Goal: Task Accomplishment & Management: Manage account settings

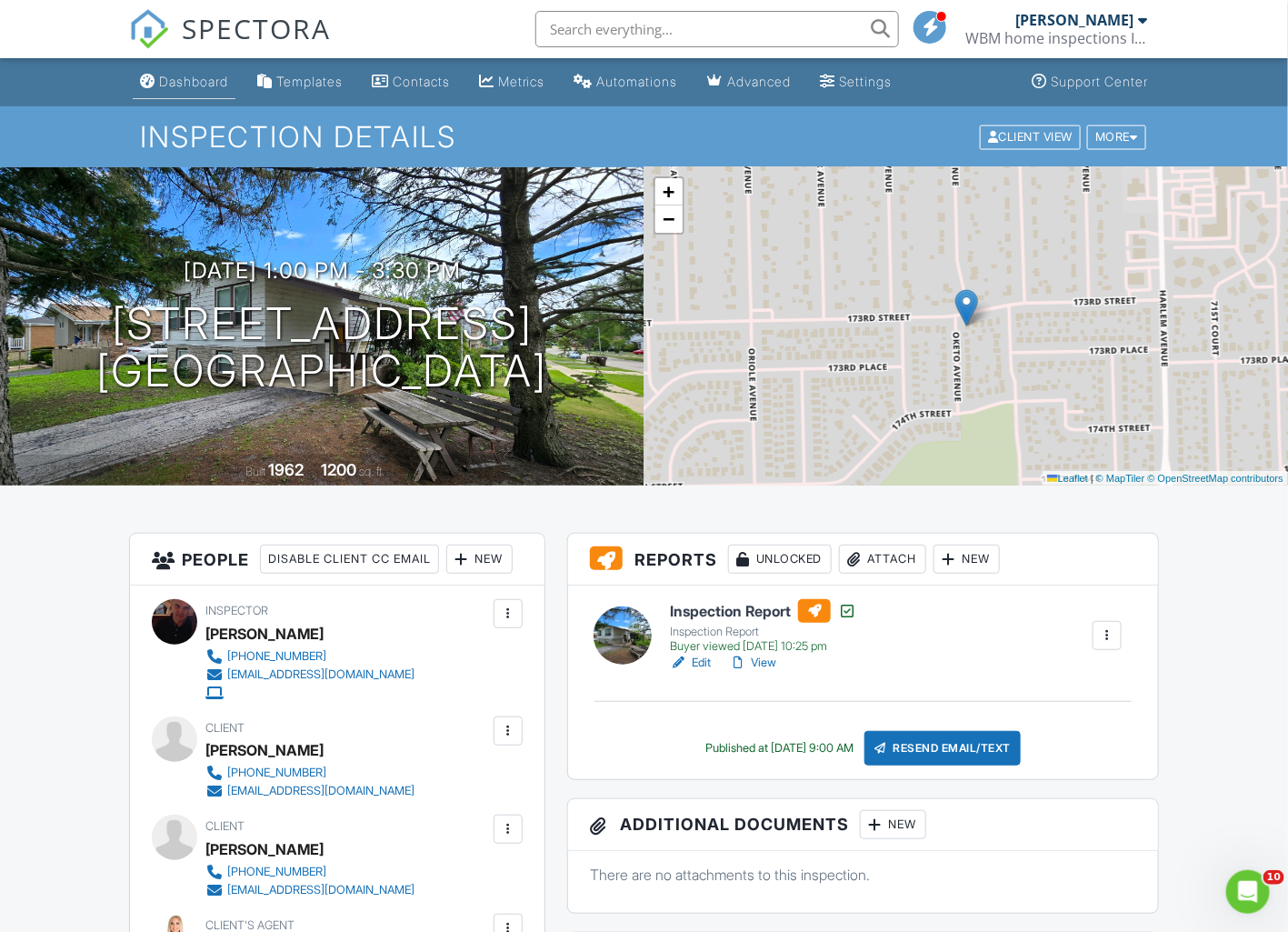
click at [197, 80] on div "Dashboard" at bounding box center [193, 82] width 69 height 16
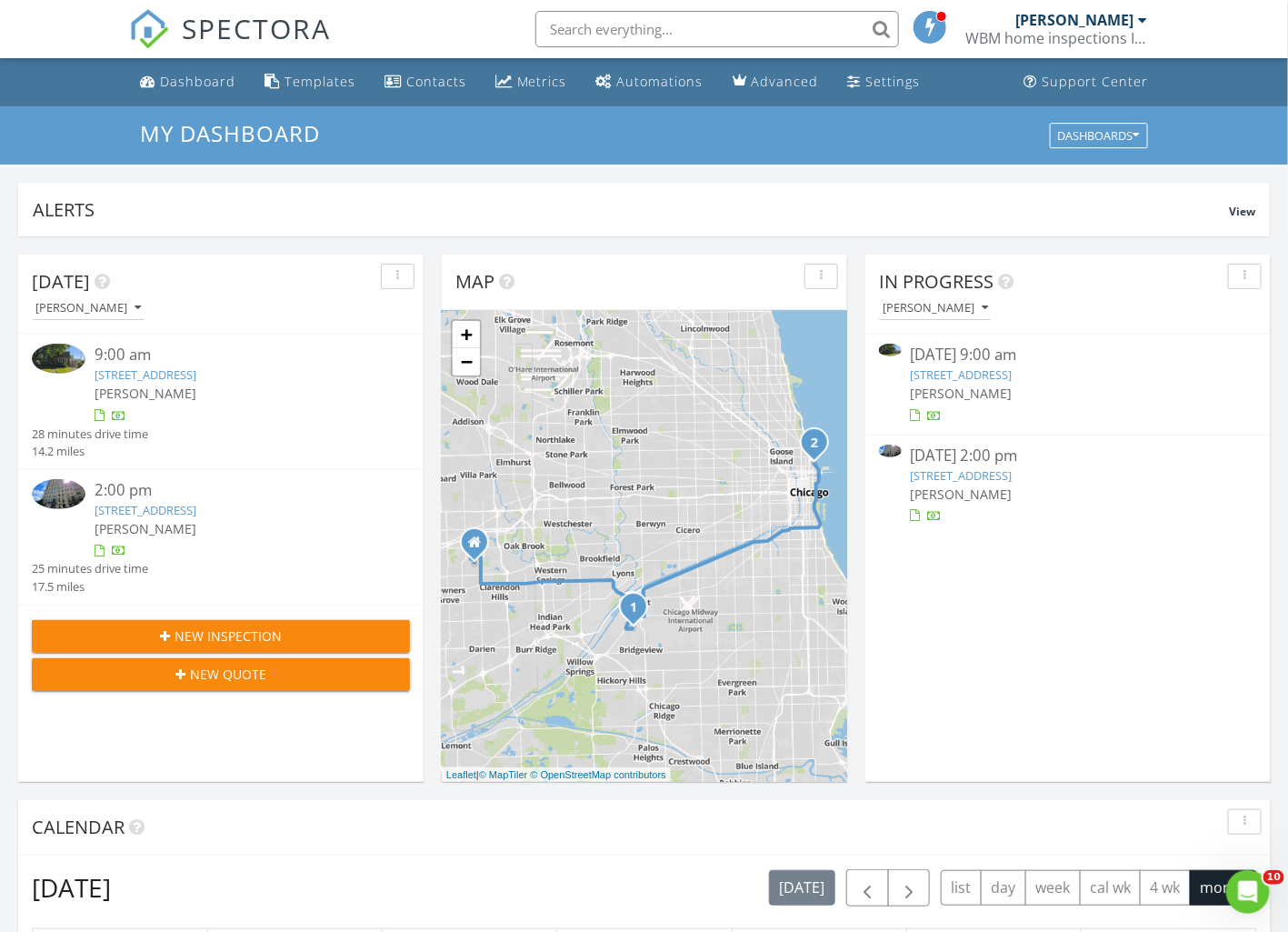
scroll to position [341, 0]
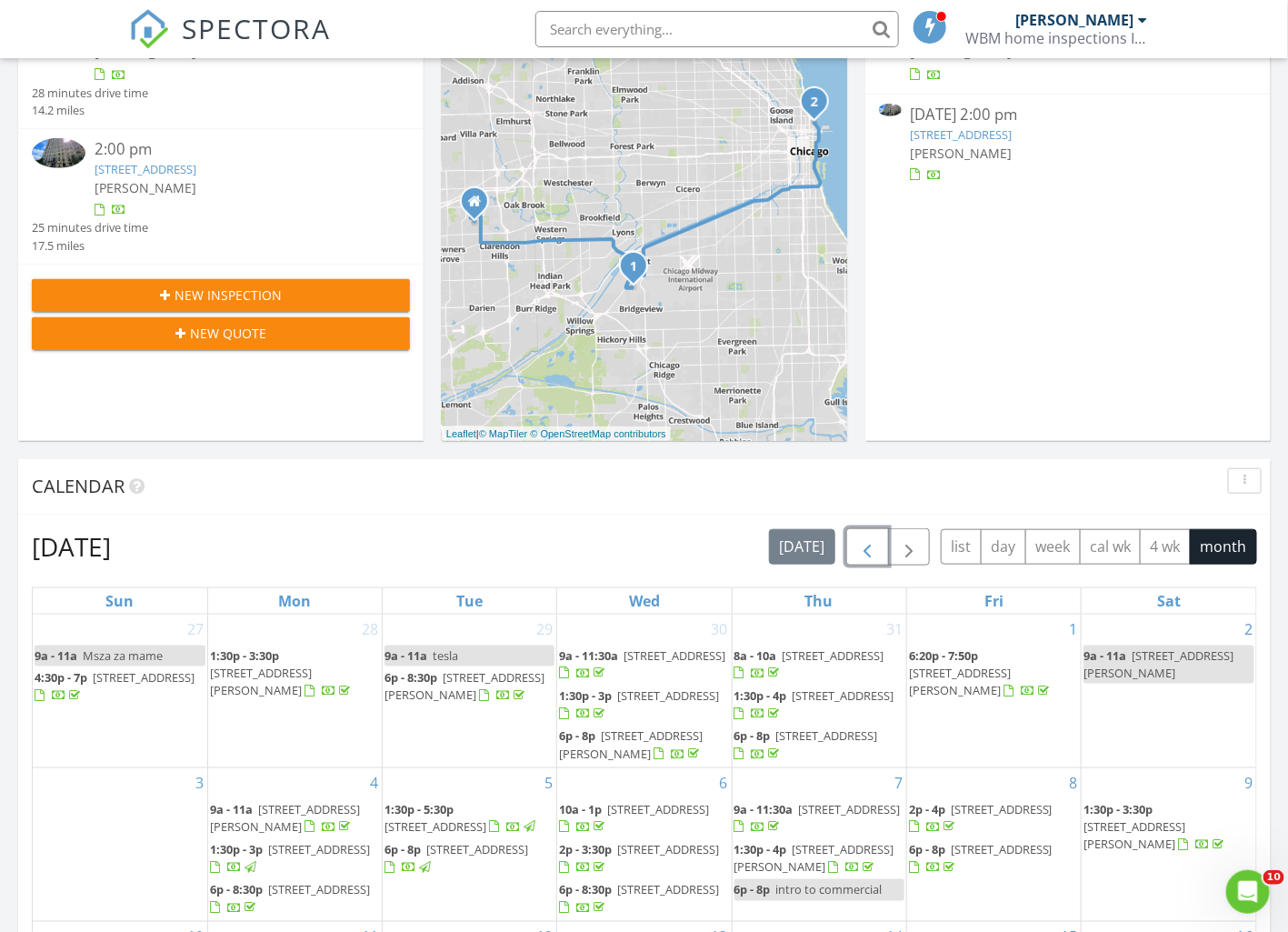
click at [871, 537] on span "button" at bounding box center [867, 547] width 21 height 21
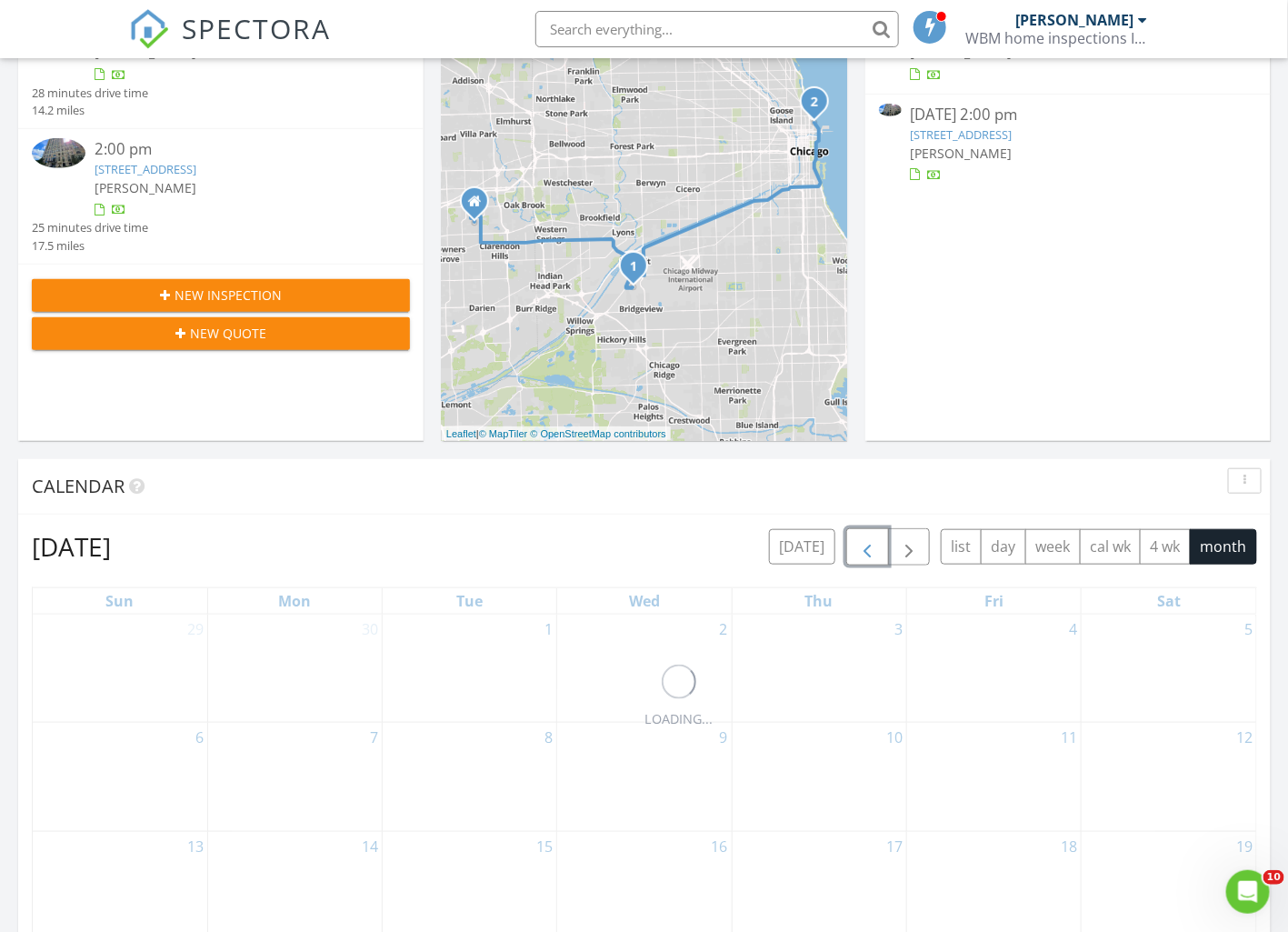
click at [872, 538] on span "button" at bounding box center [867, 547] width 21 height 21
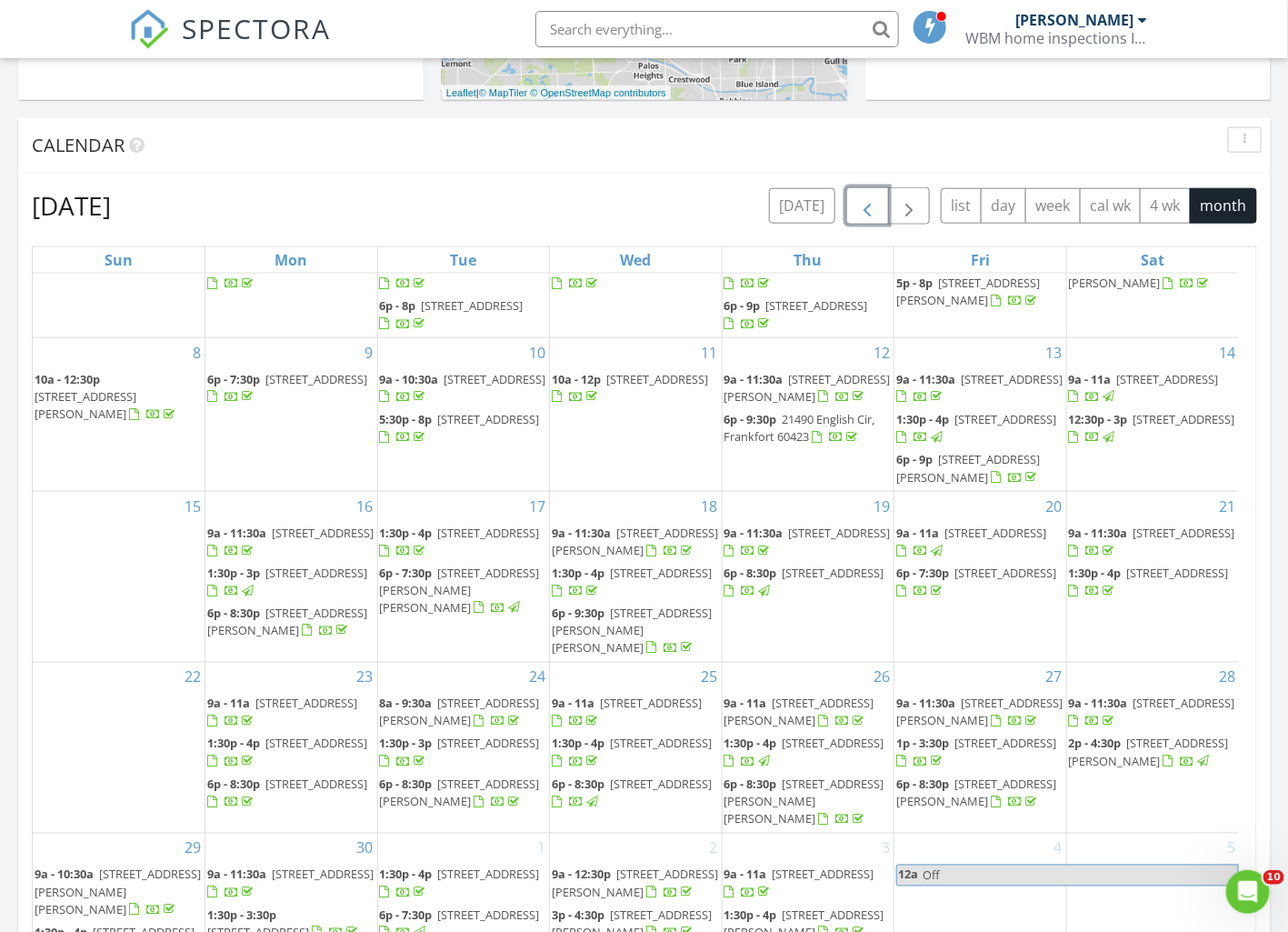
scroll to position [794, 0]
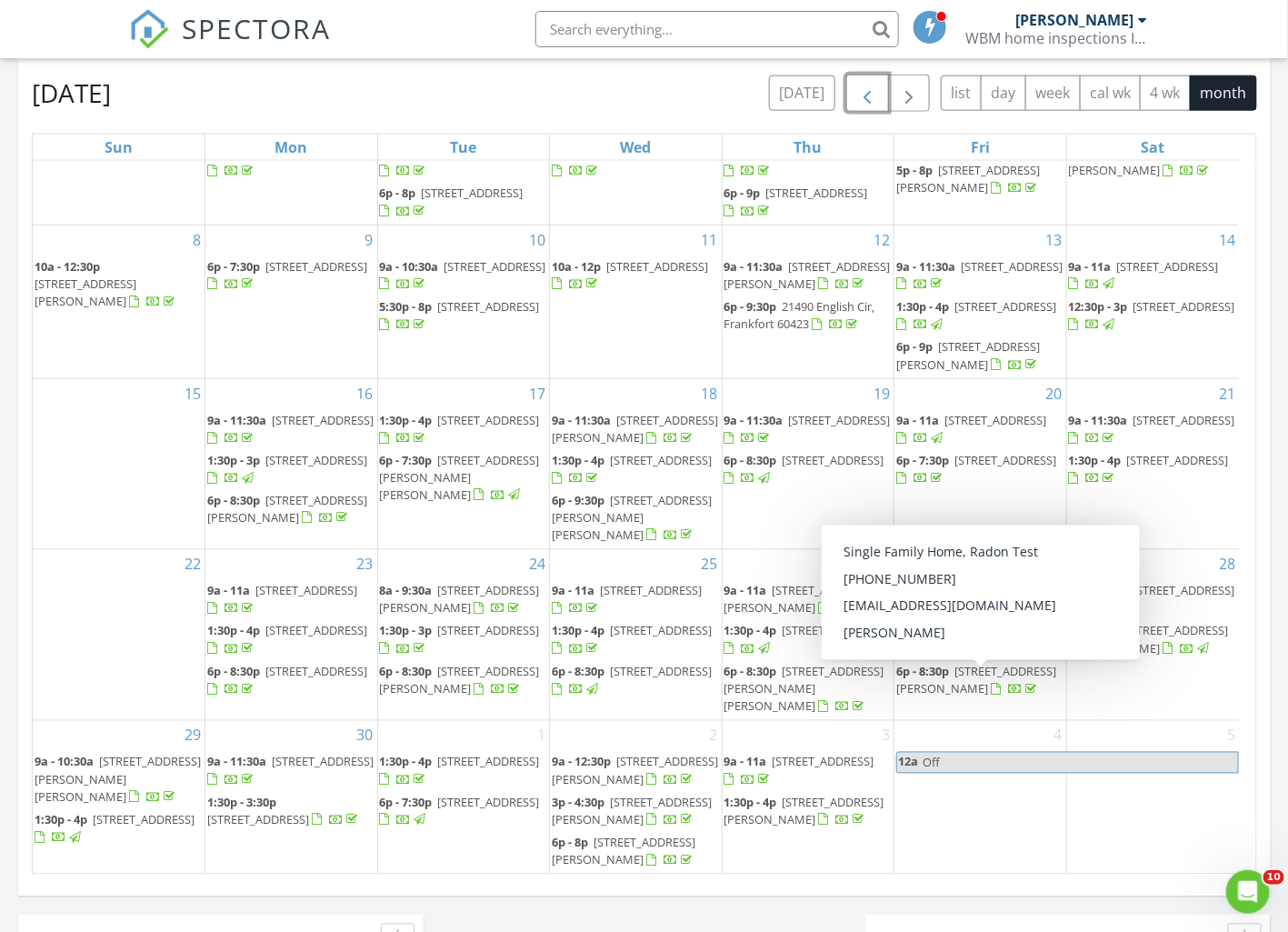
click at [949, 687] on span "[STREET_ADDRESS][PERSON_NAME]" at bounding box center [975, 681] width 160 height 34
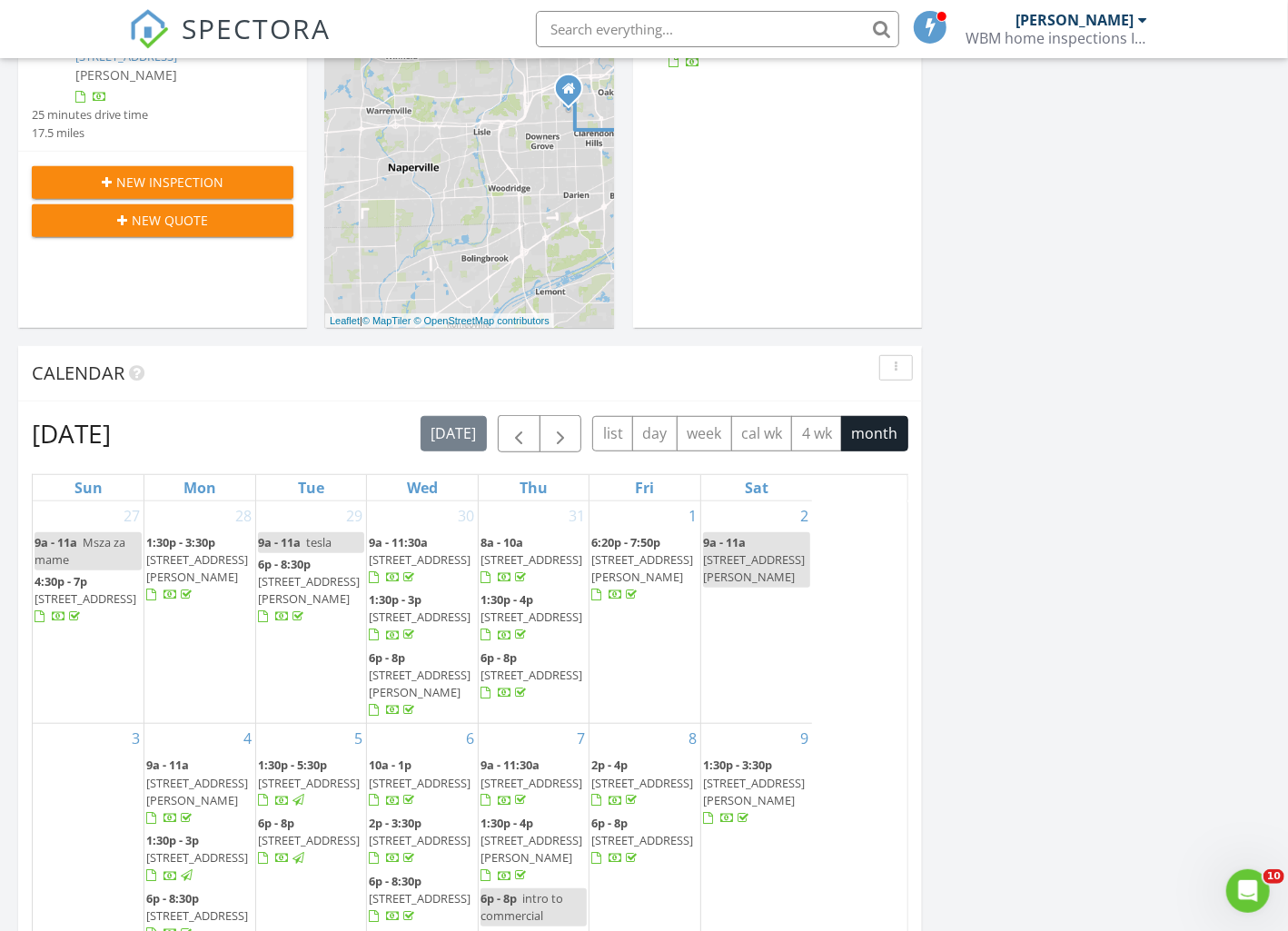
scroll to position [1688, 1323]
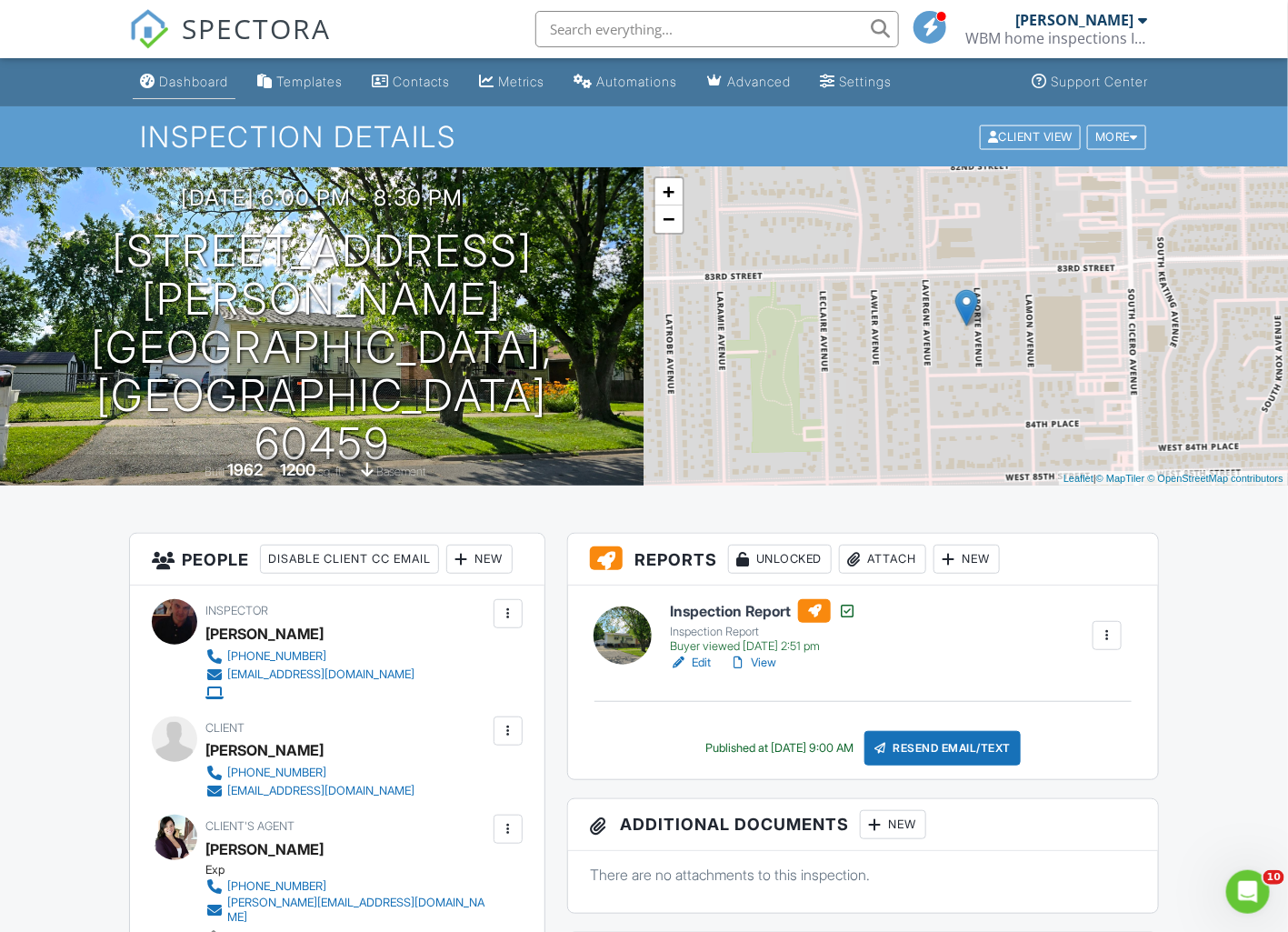
click at [208, 83] on div "Dashboard" at bounding box center [193, 82] width 69 height 16
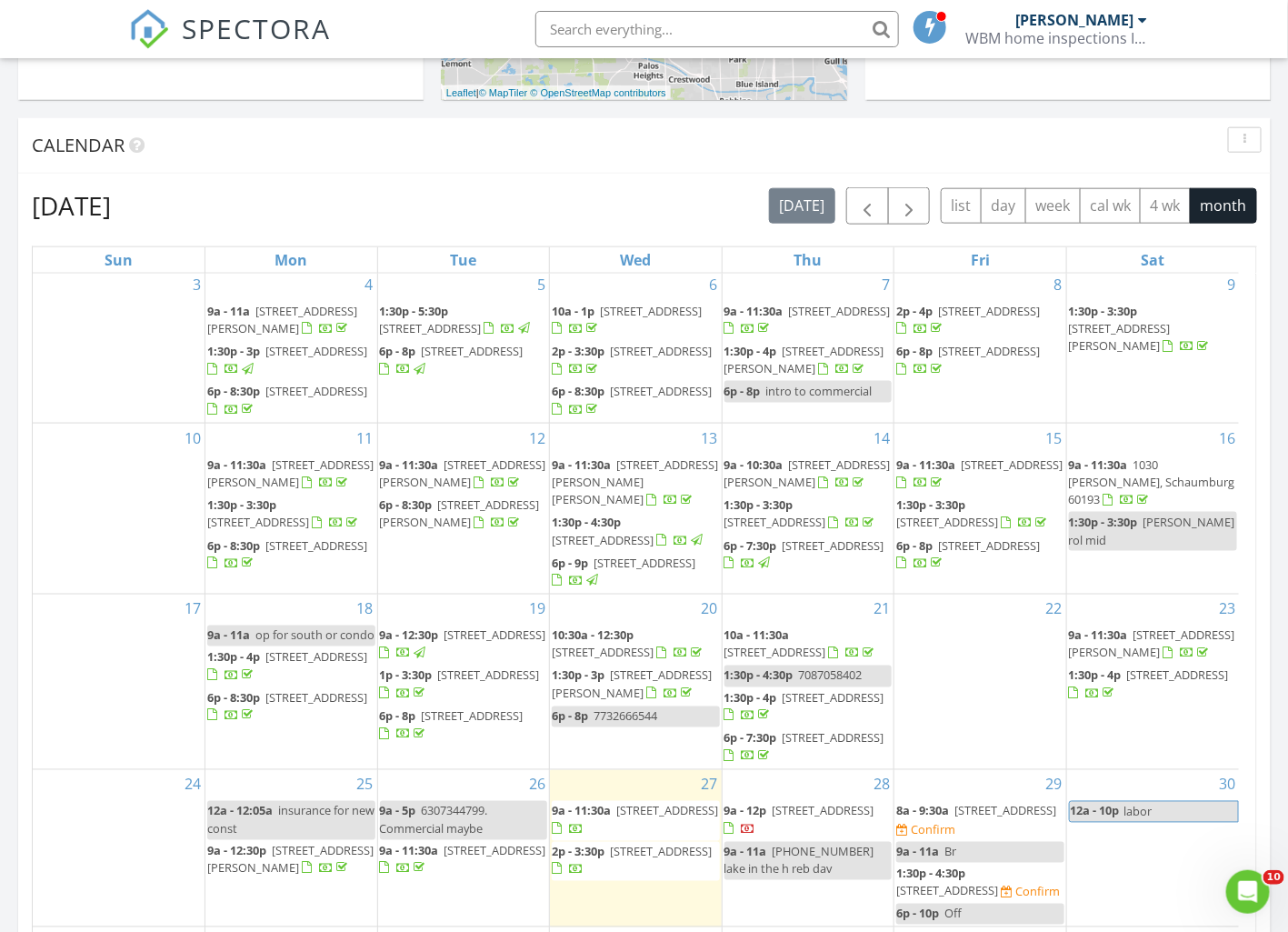
scroll to position [794, 0]
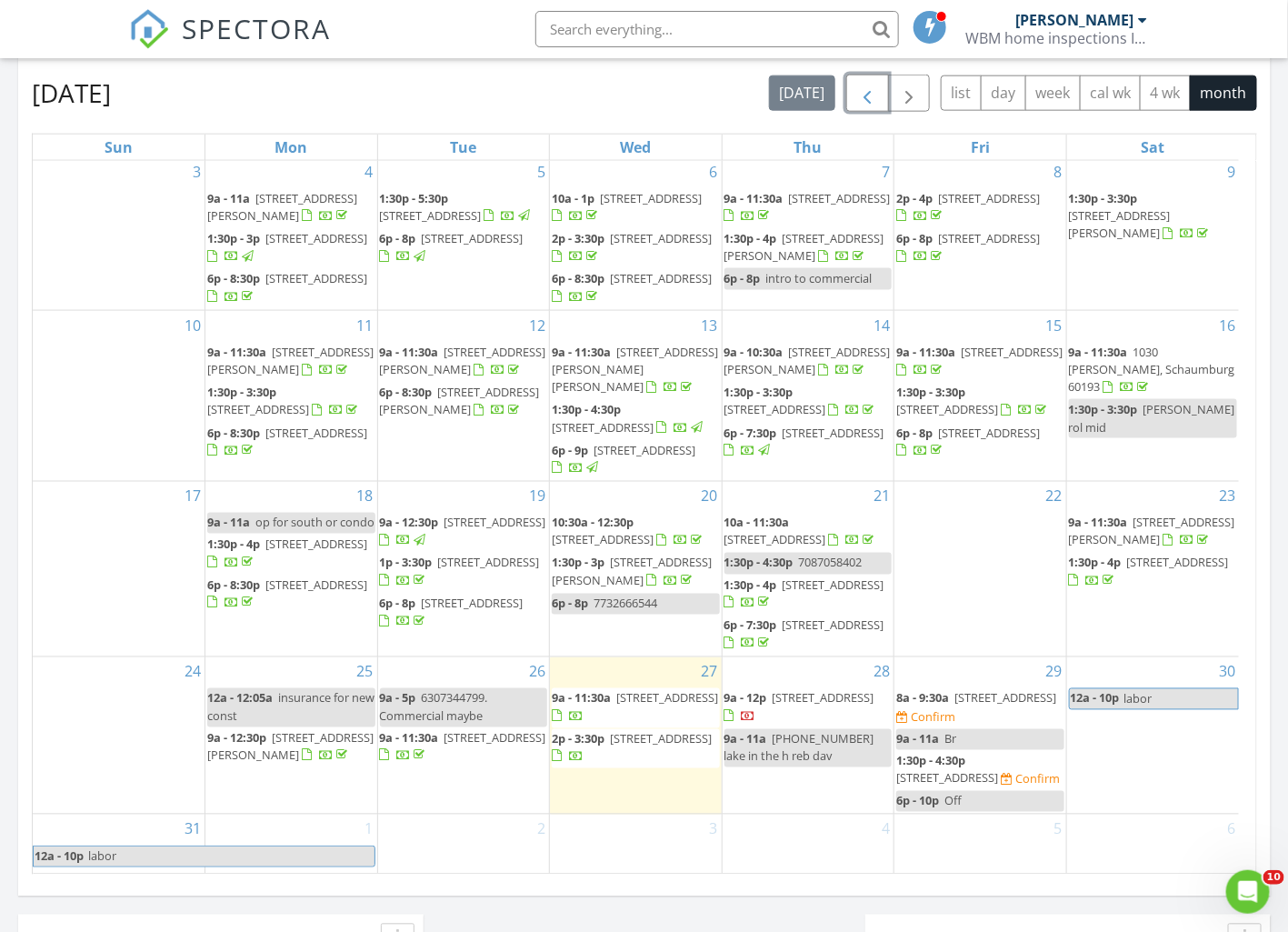
click at [872, 85] on span "button" at bounding box center [867, 93] width 21 height 21
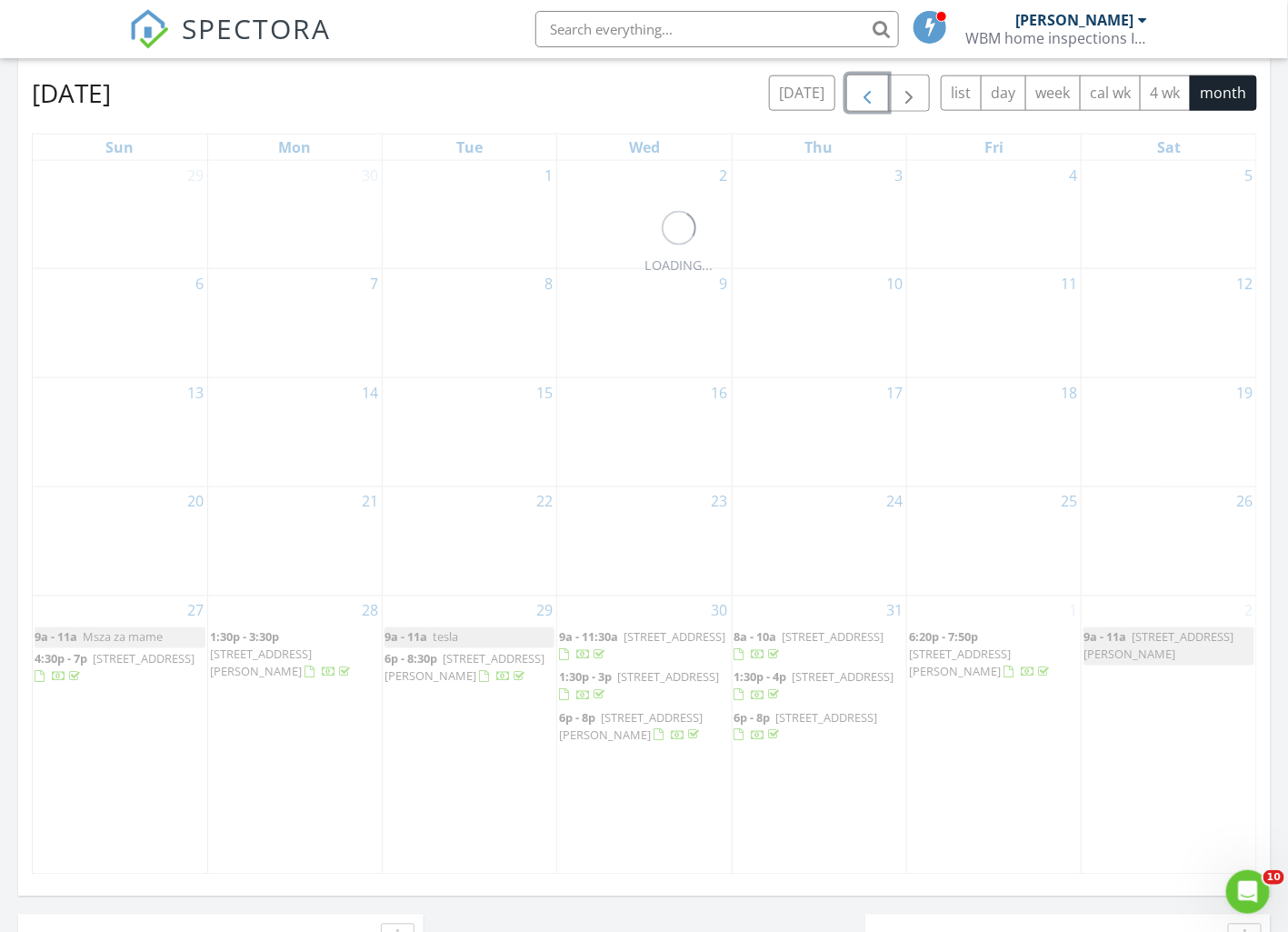
scroll to position [0, 0]
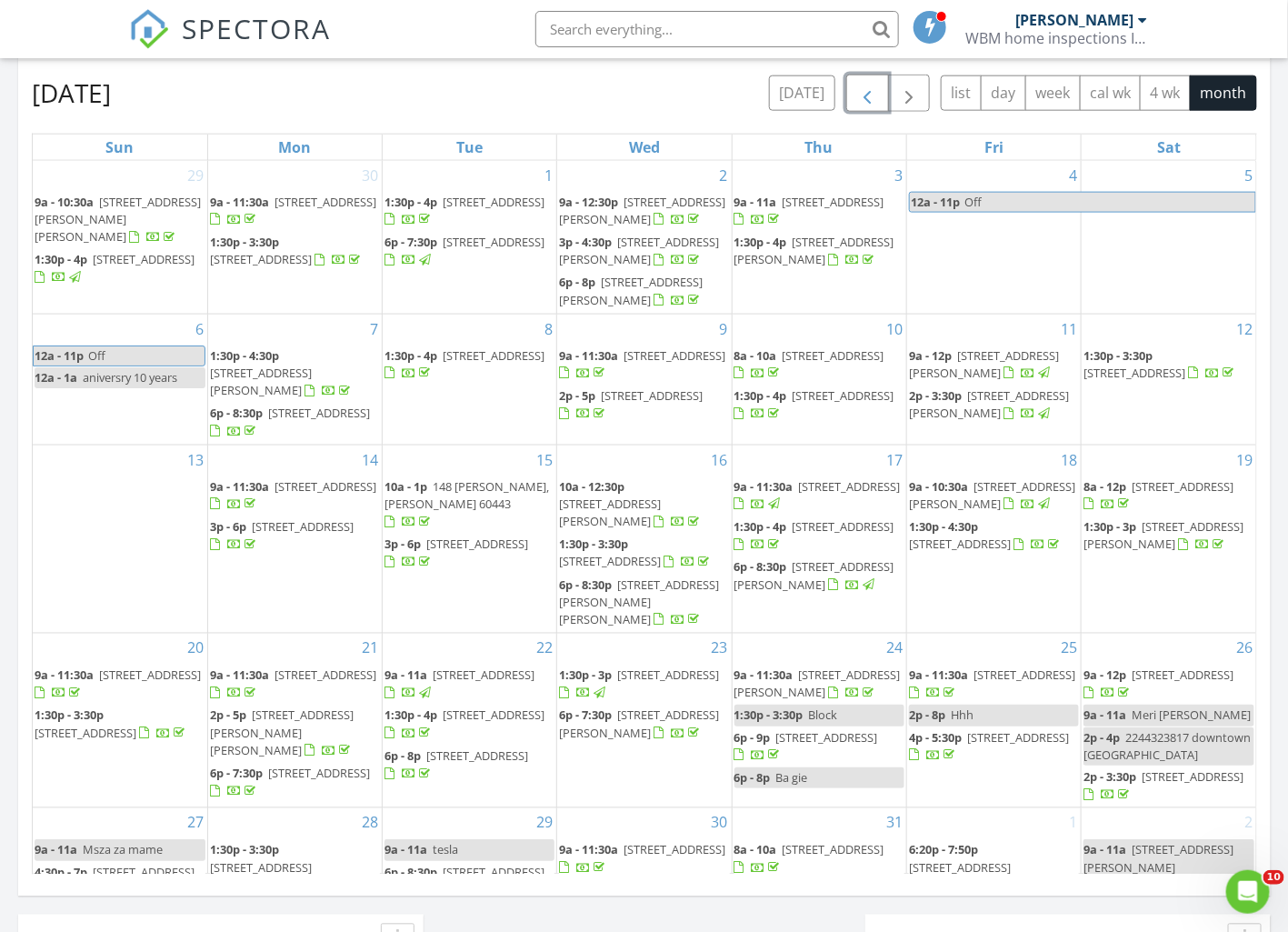
click at [872, 85] on span "button" at bounding box center [867, 93] width 21 height 21
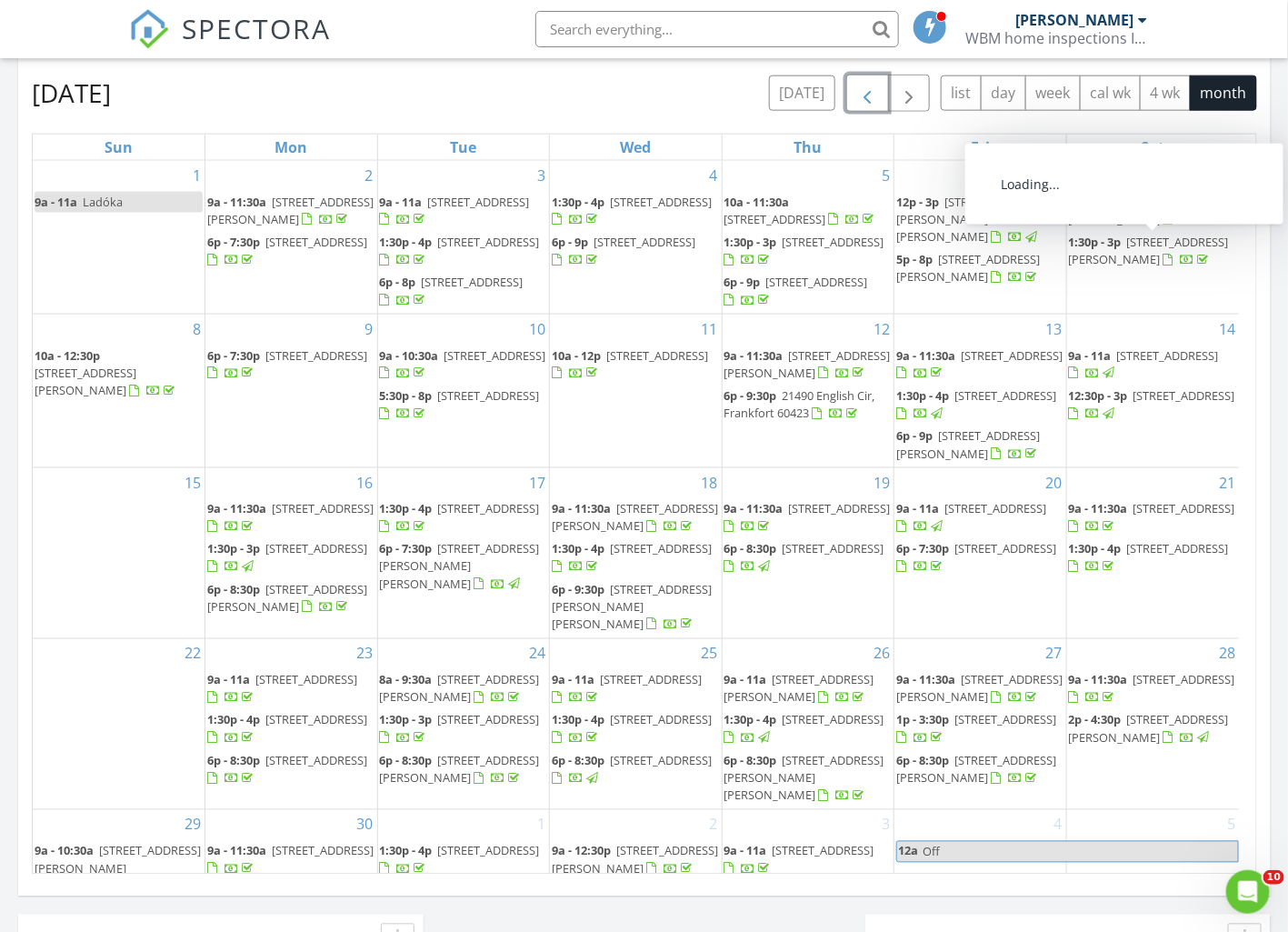
scroll to position [113, 0]
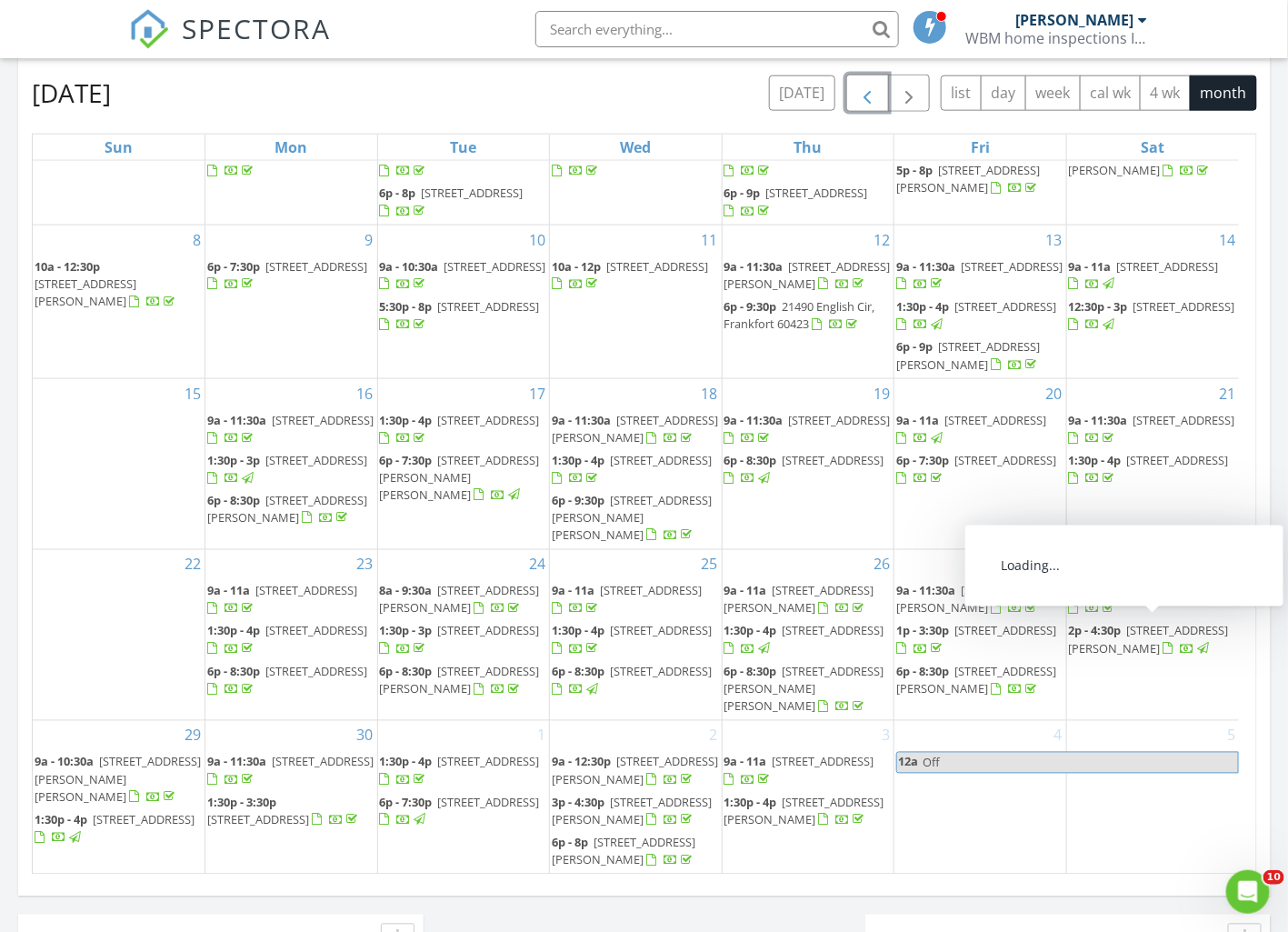
click at [1104, 599] on span "9a - 11:30a" at bounding box center [1098, 590] width 59 height 17
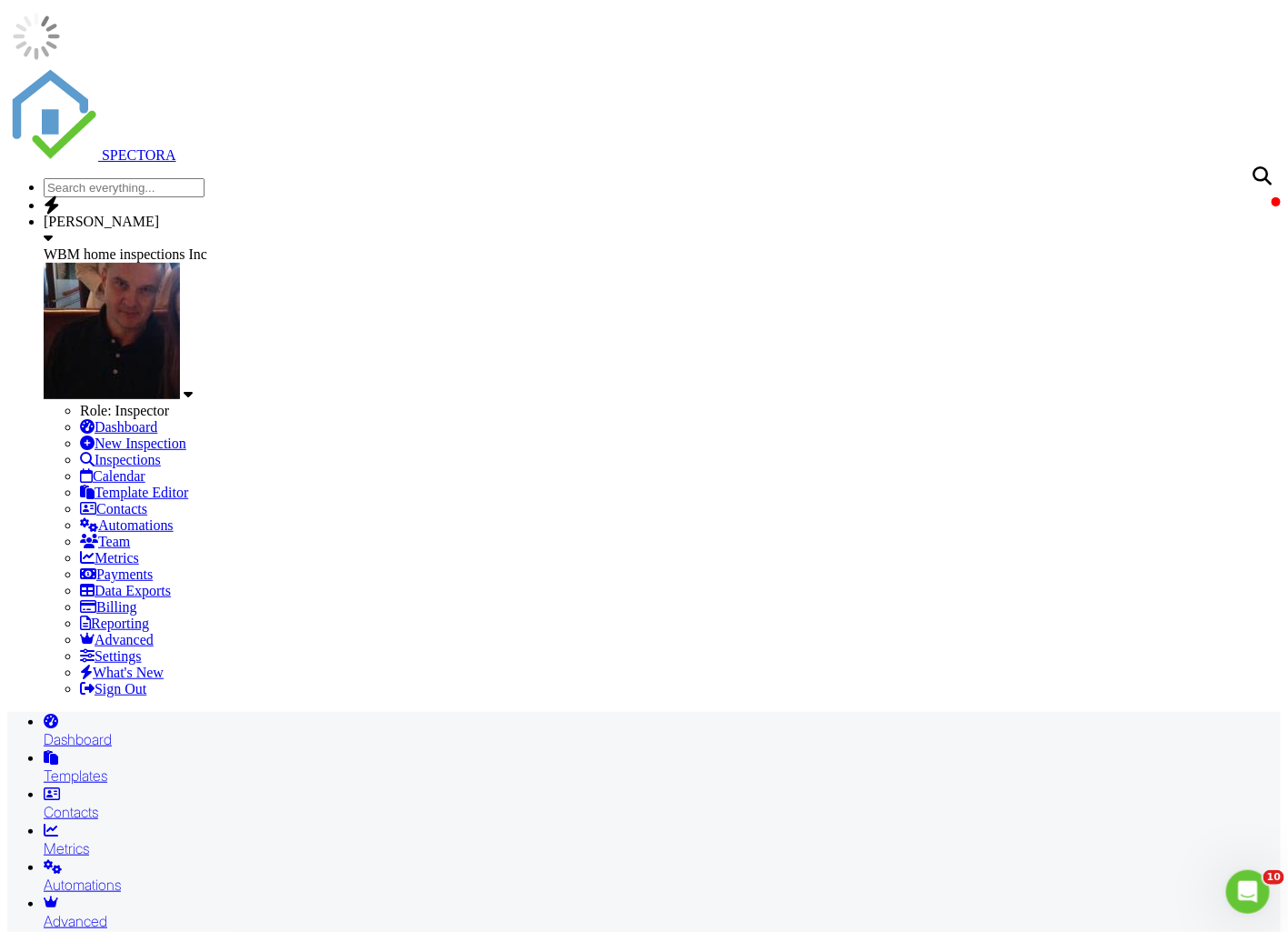
click at [173, 730] on div "Dashboard" at bounding box center [662, 739] width 1237 height 18
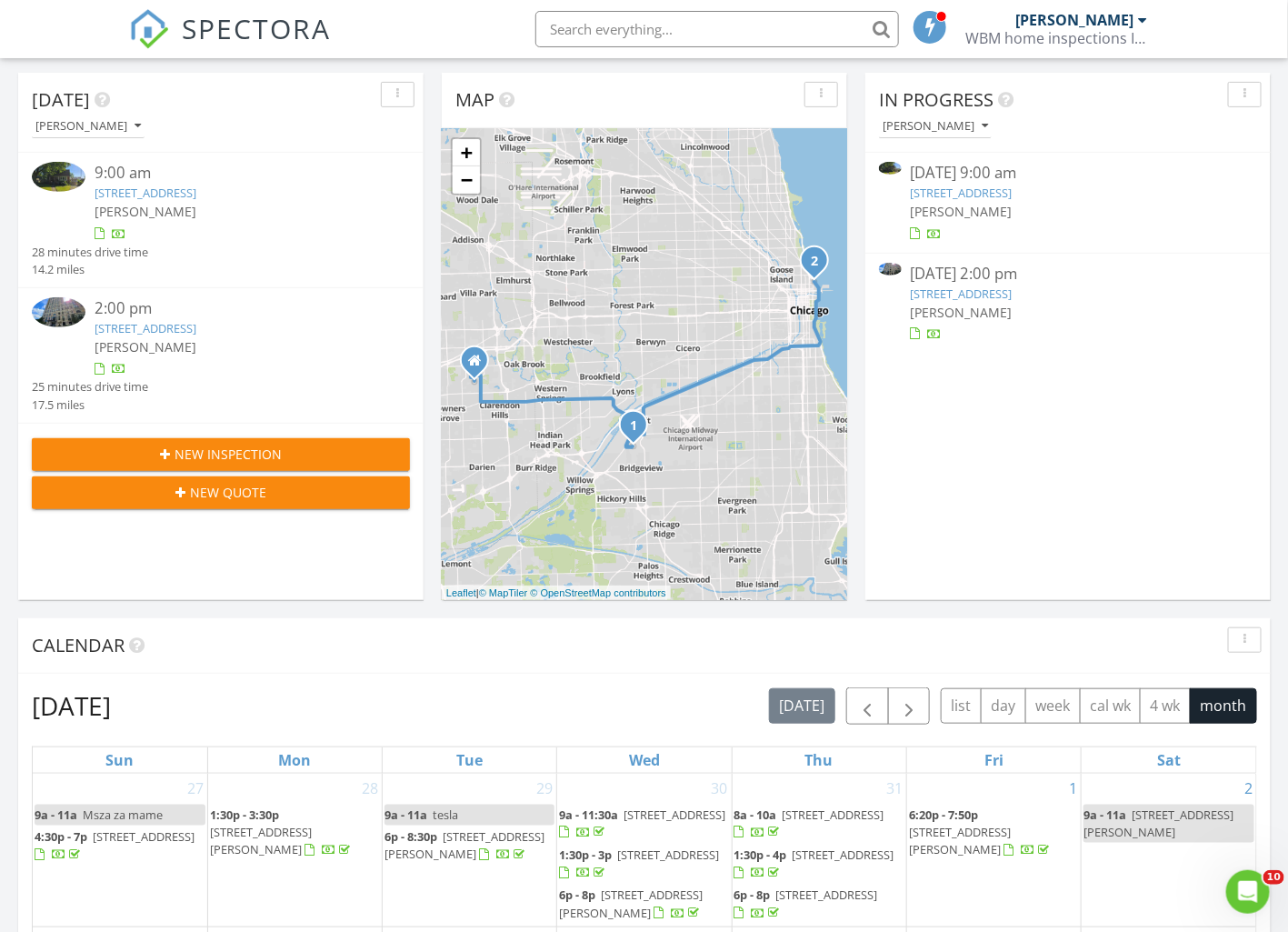
scroll to position [453, 0]
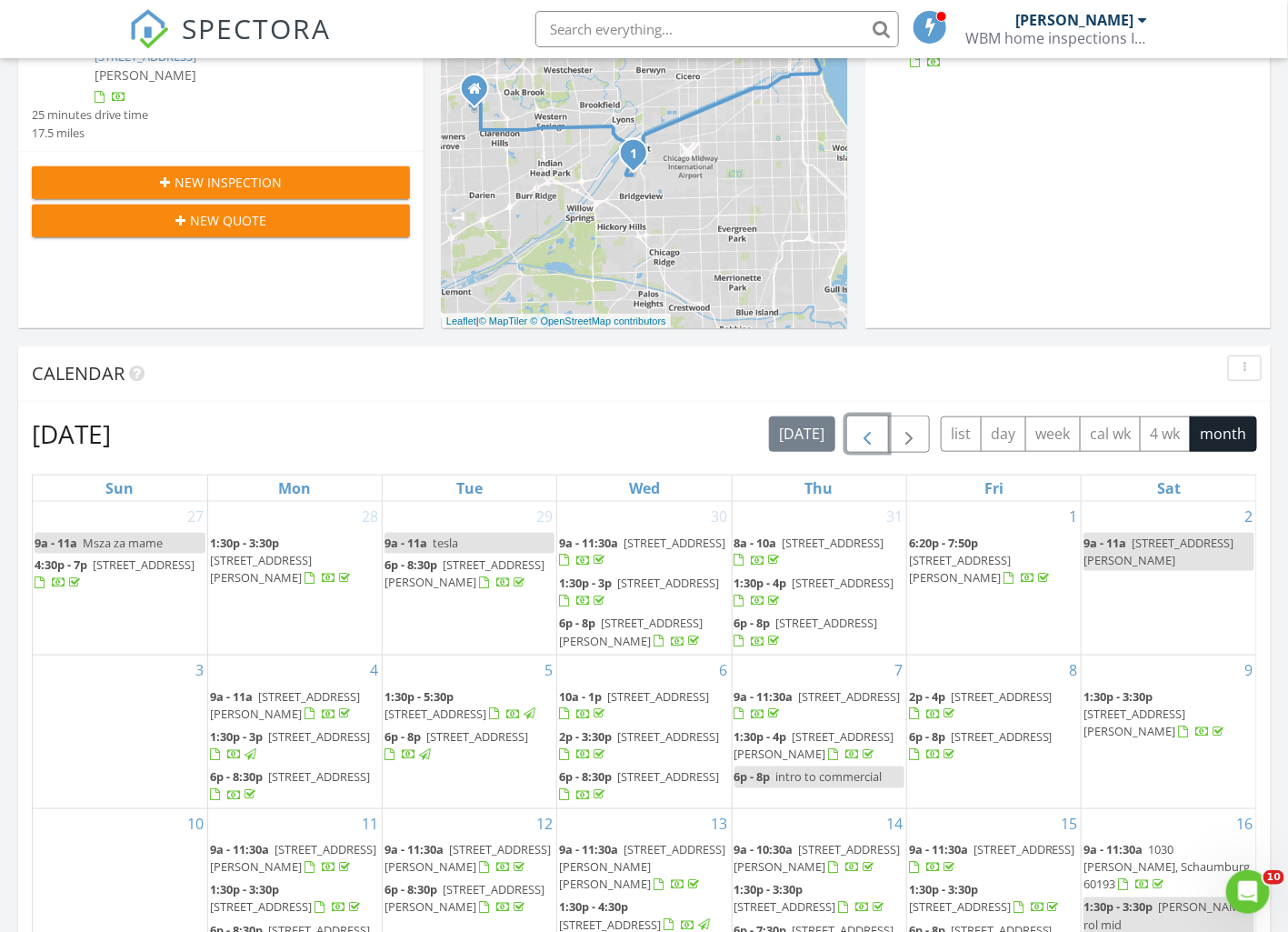
click at [864, 434] on span "button" at bounding box center [867, 434] width 21 height 21
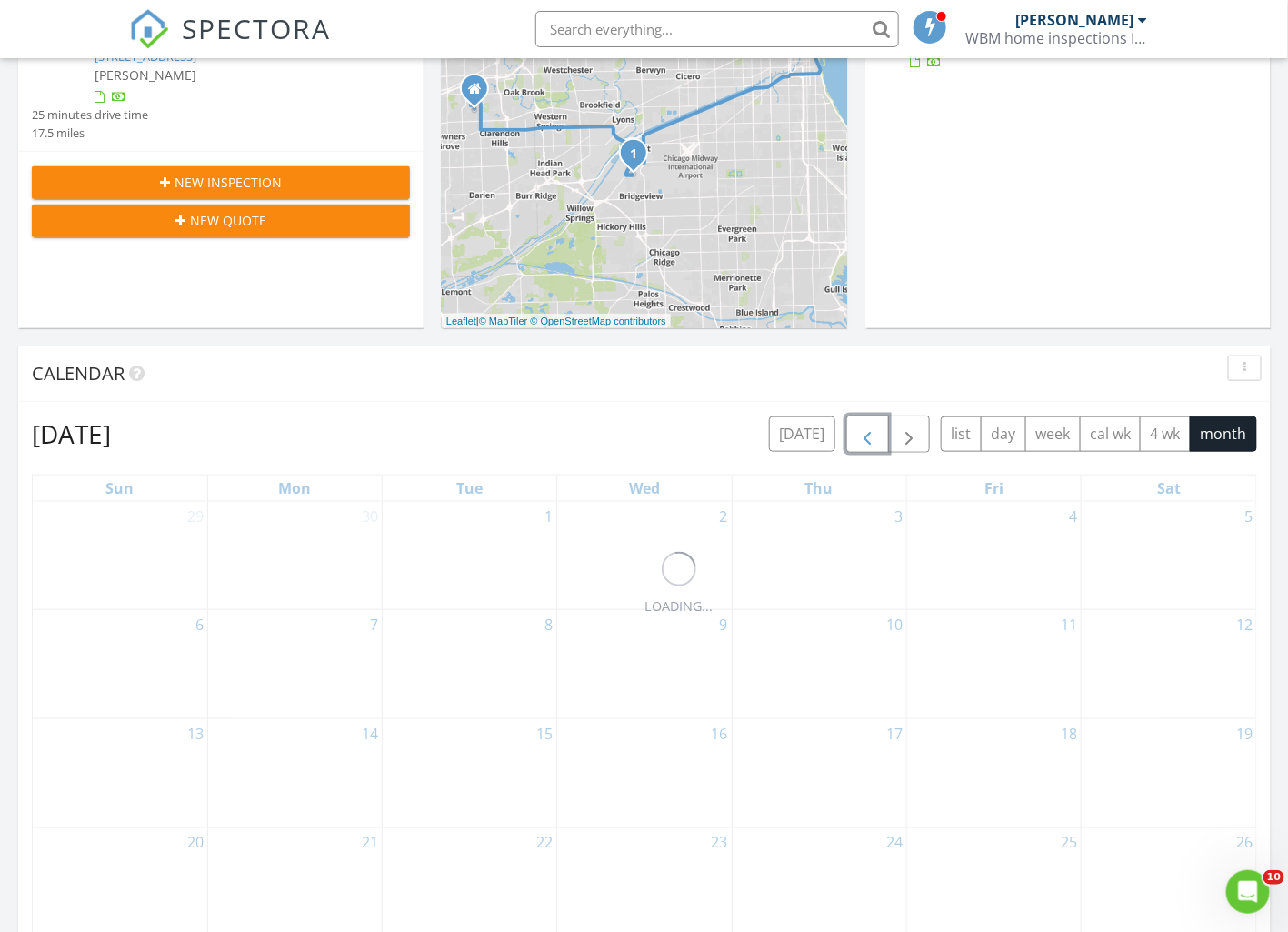
click at [864, 435] on span "button" at bounding box center [867, 434] width 21 height 21
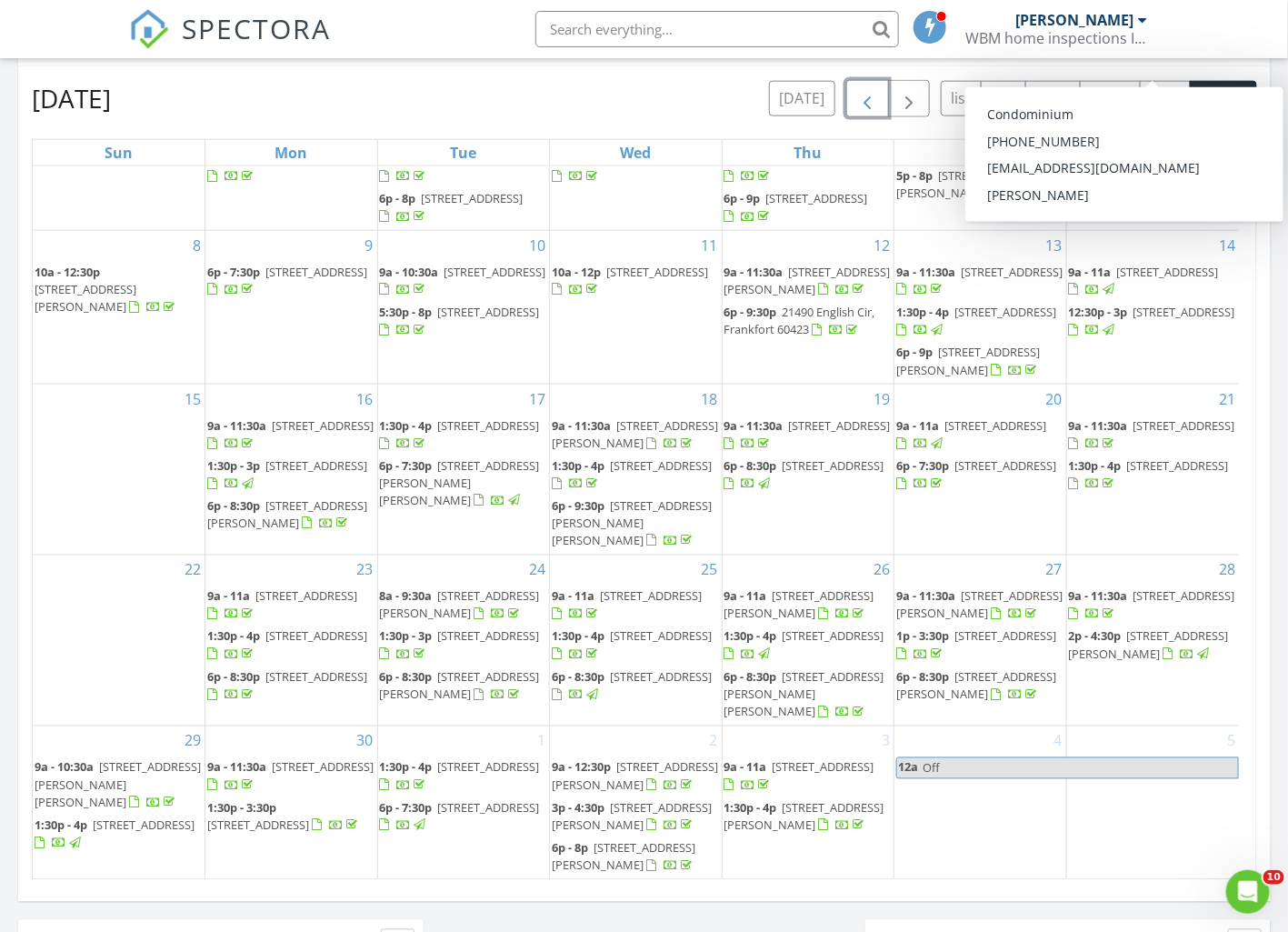
scroll to position [794, 0]
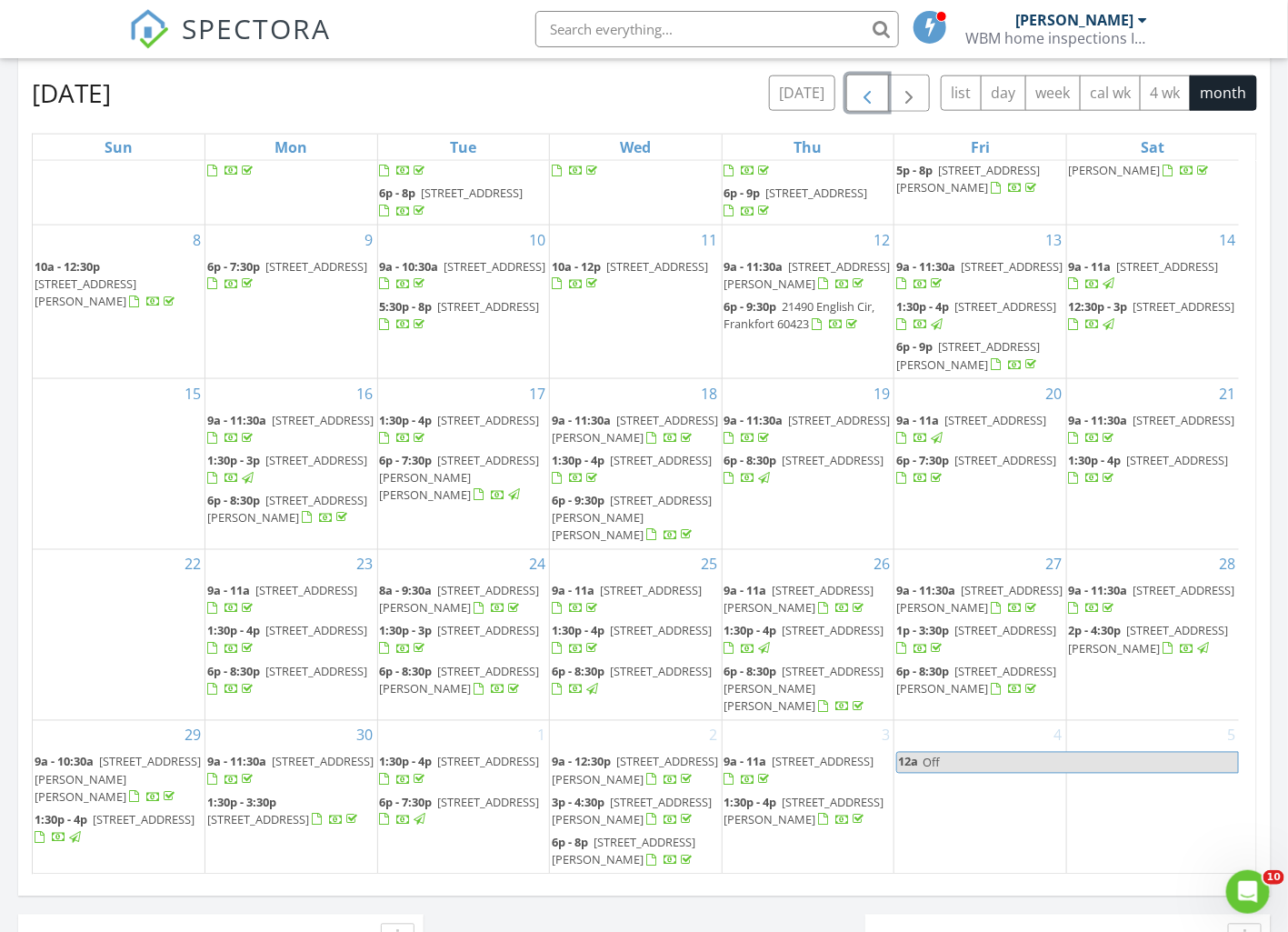
click at [1106, 622] on span "2p - 4:30p" at bounding box center [1095, 630] width 52 height 17
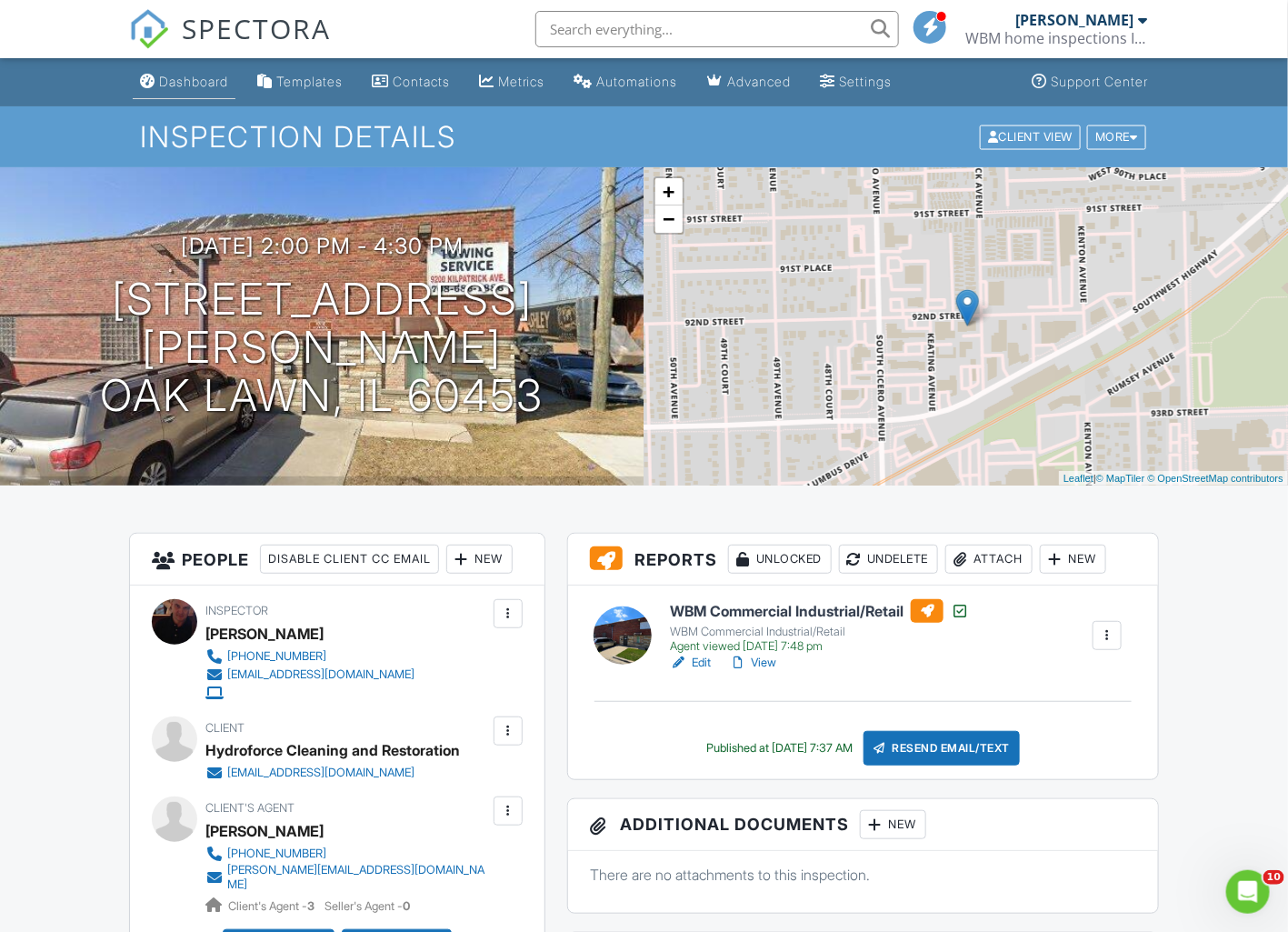
click at [185, 82] on div "Dashboard" at bounding box center [193, 82] width 69 height 16
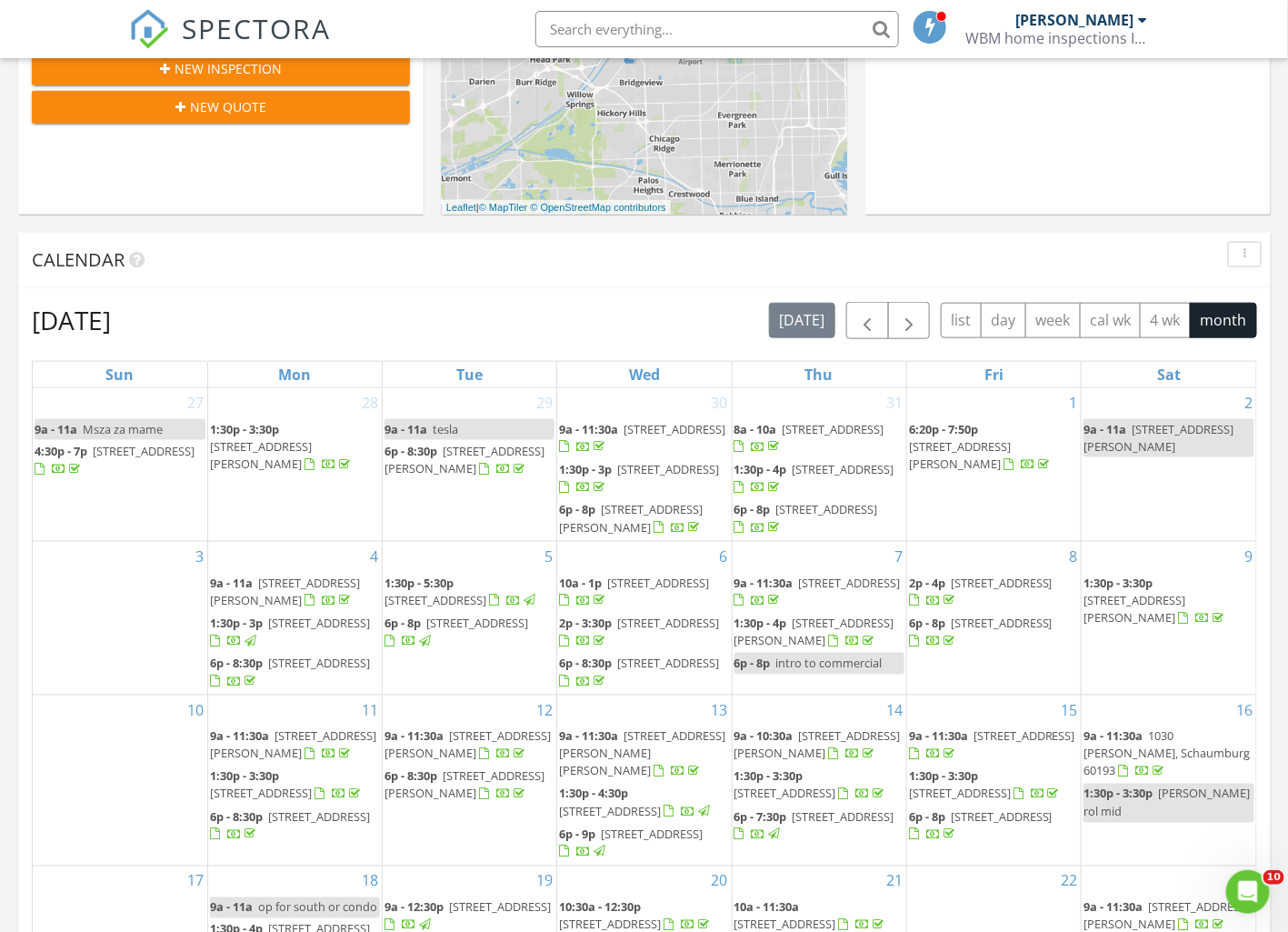
scroll to position [568, 0]
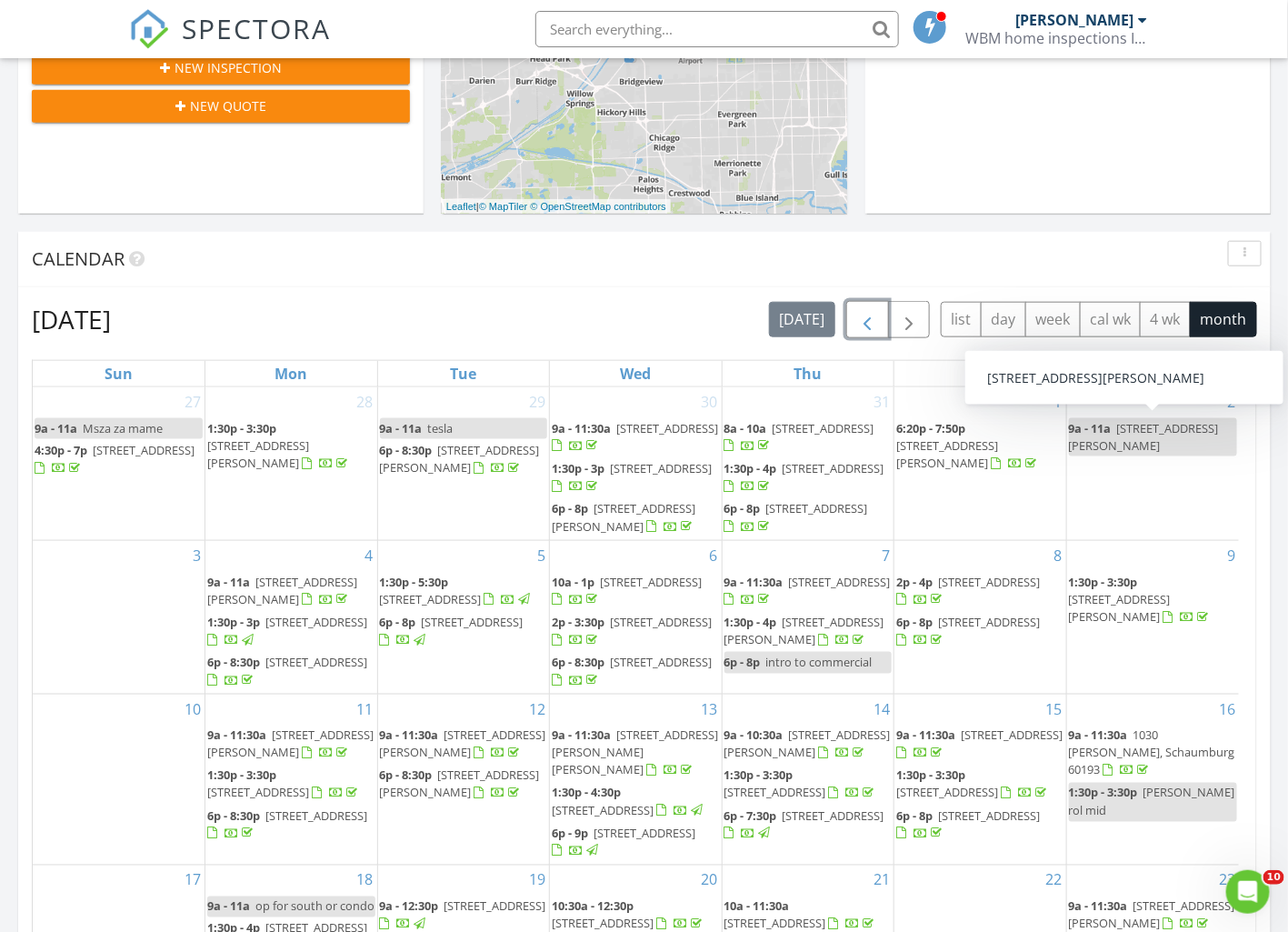
click at [864, 312] on span "button" at bounding box center [867, 319] width 21 height 21
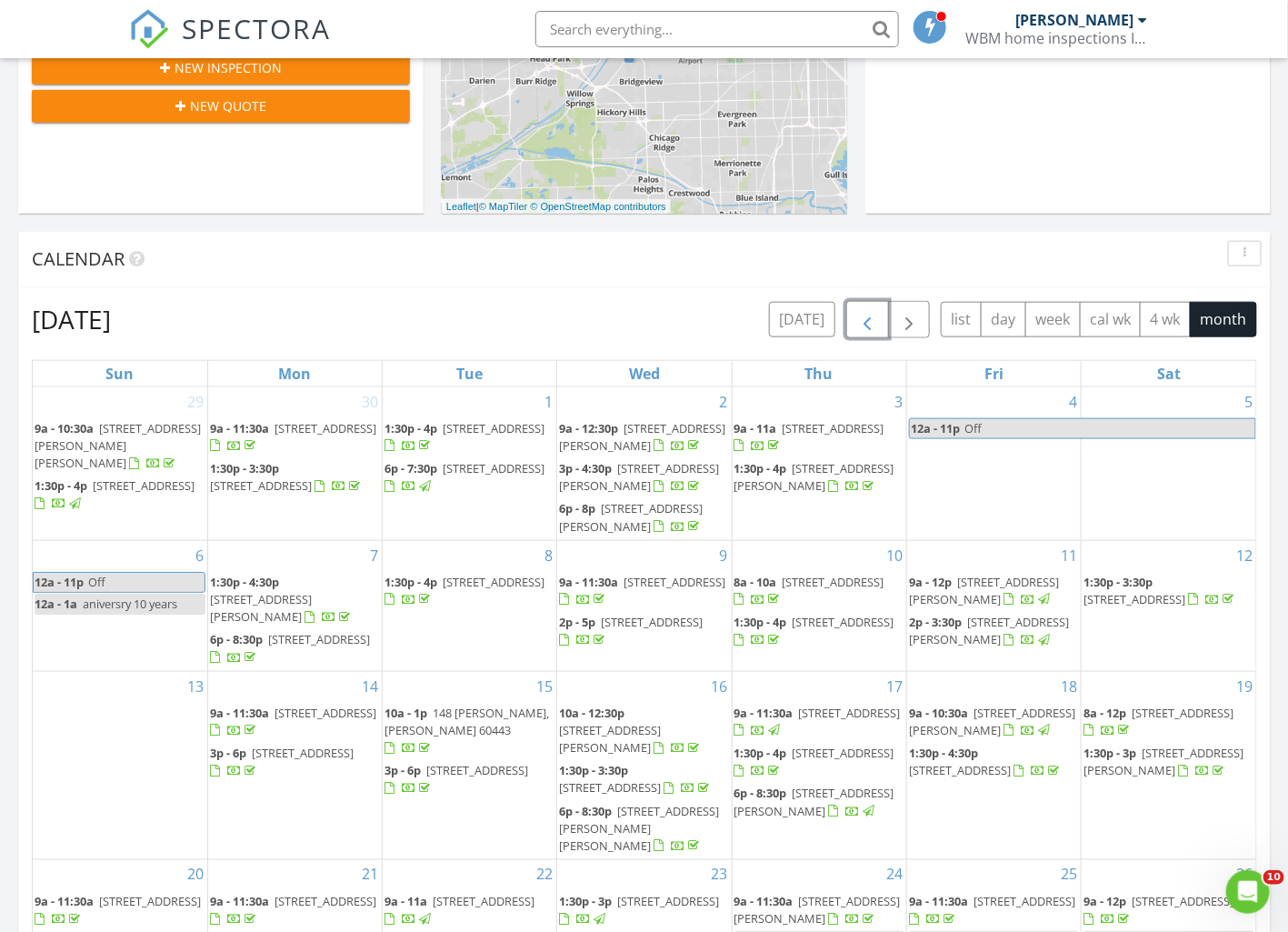
click at [864, 312] on span "button" at bounding box center [867, 319] width 21 height 21
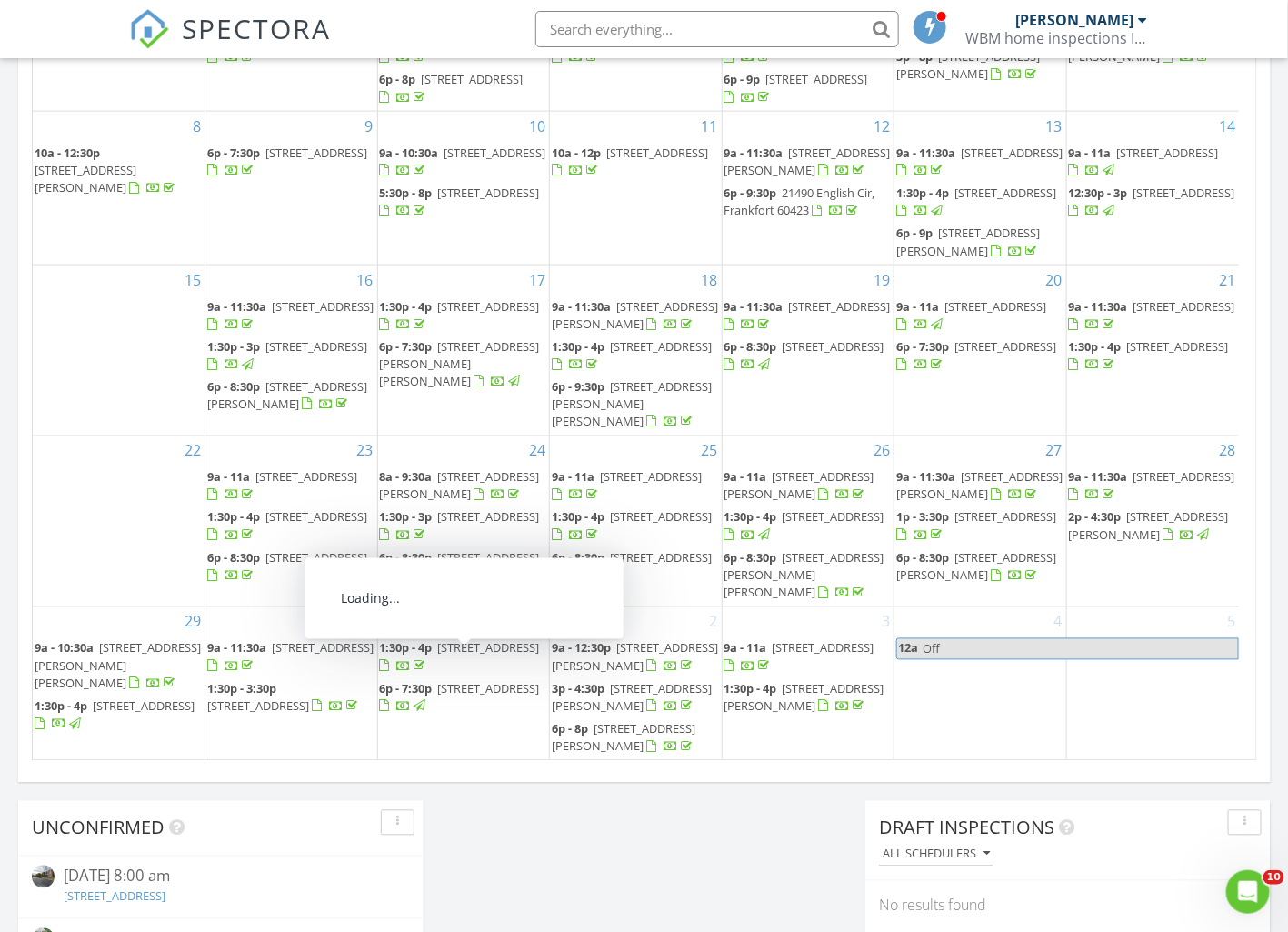
scroll to position [159, 0]
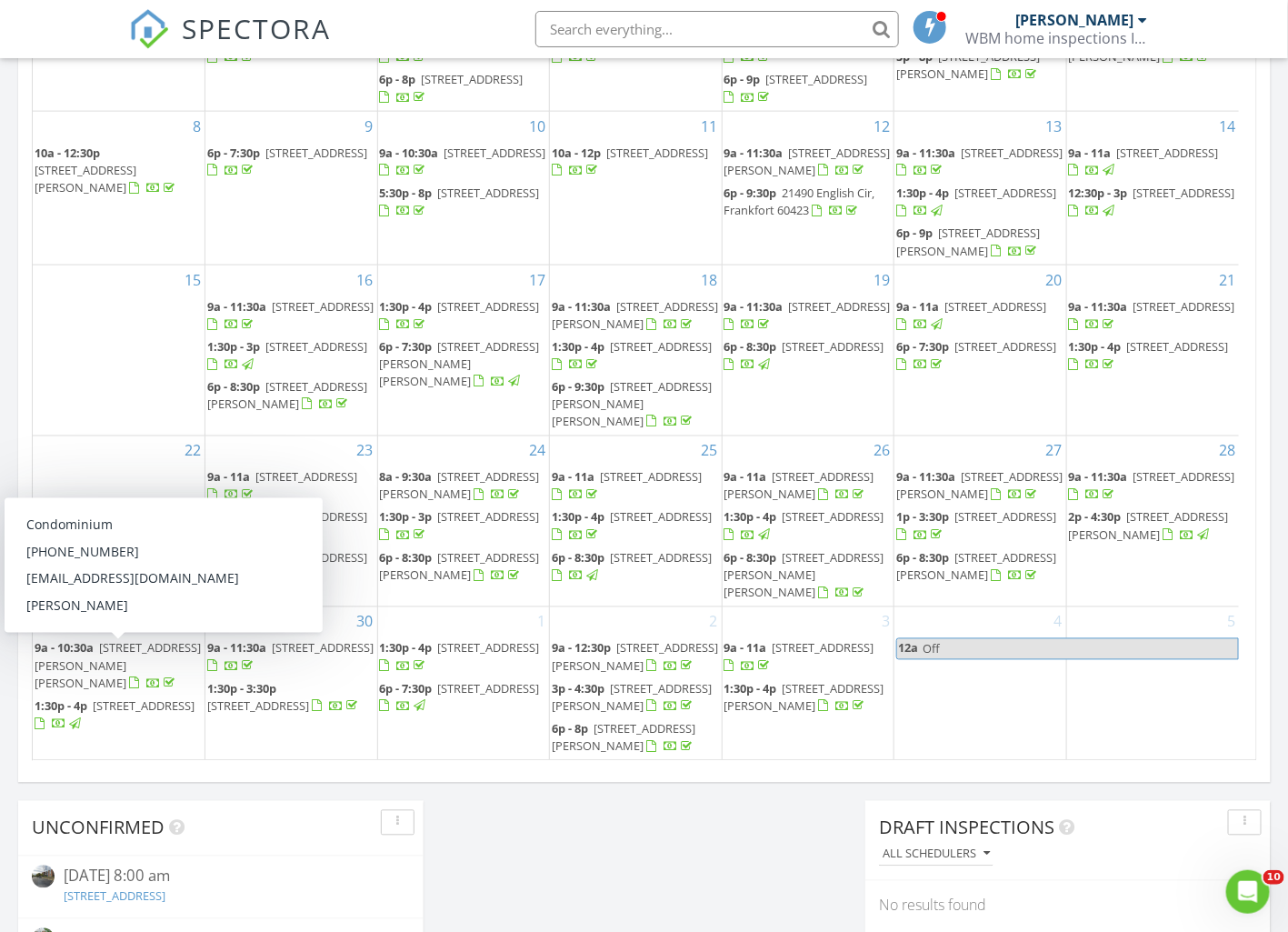
click at [95, 655] on link "9a - 10:30a 466 Elizabeth Dr 17-C, Wood Dale 60191" at bounding box center [117, 665] width 166 height 50
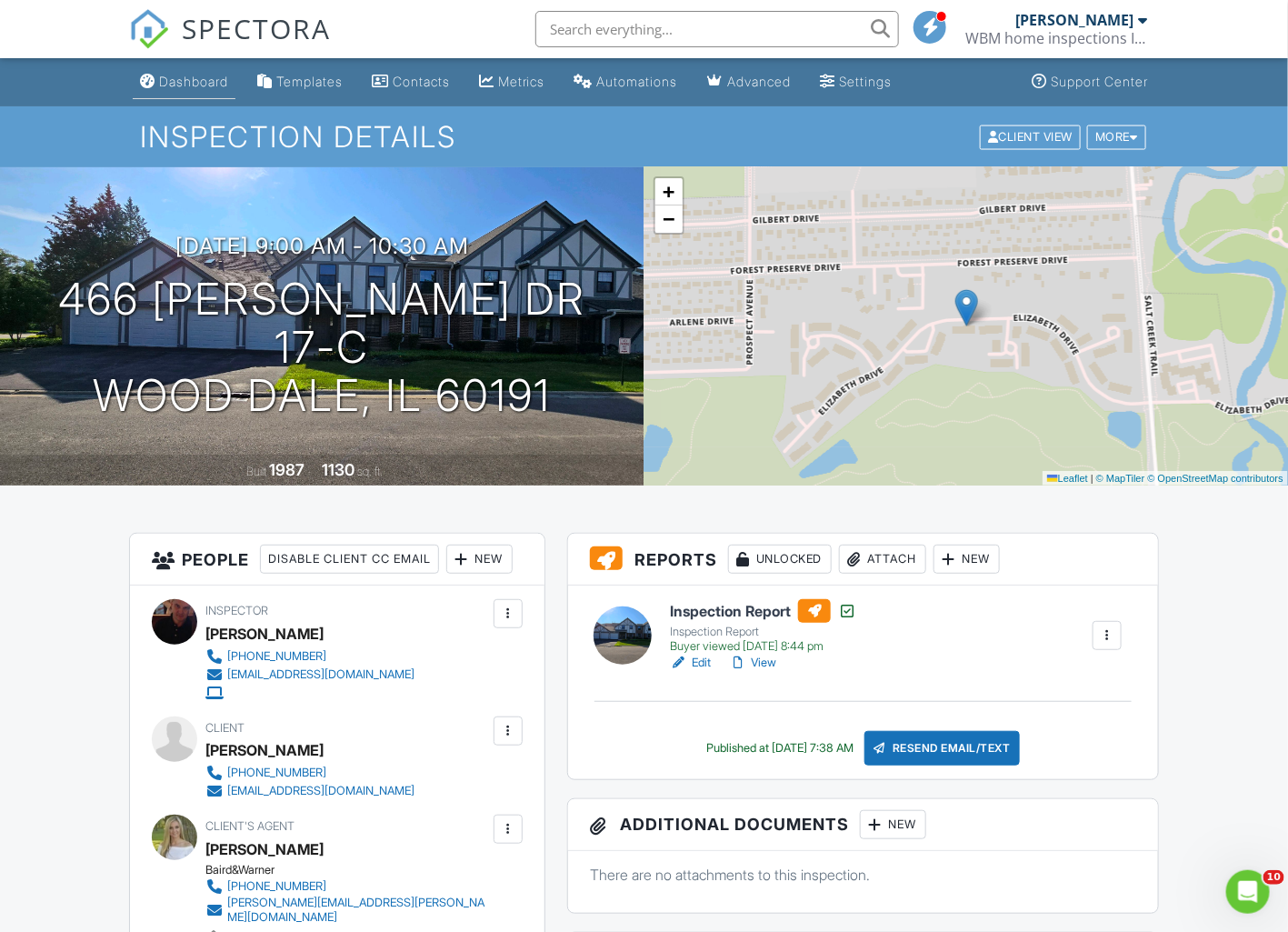
click at [190, 83] on div "Dashboard" at bounding box center [193, 82] width 69 height 16
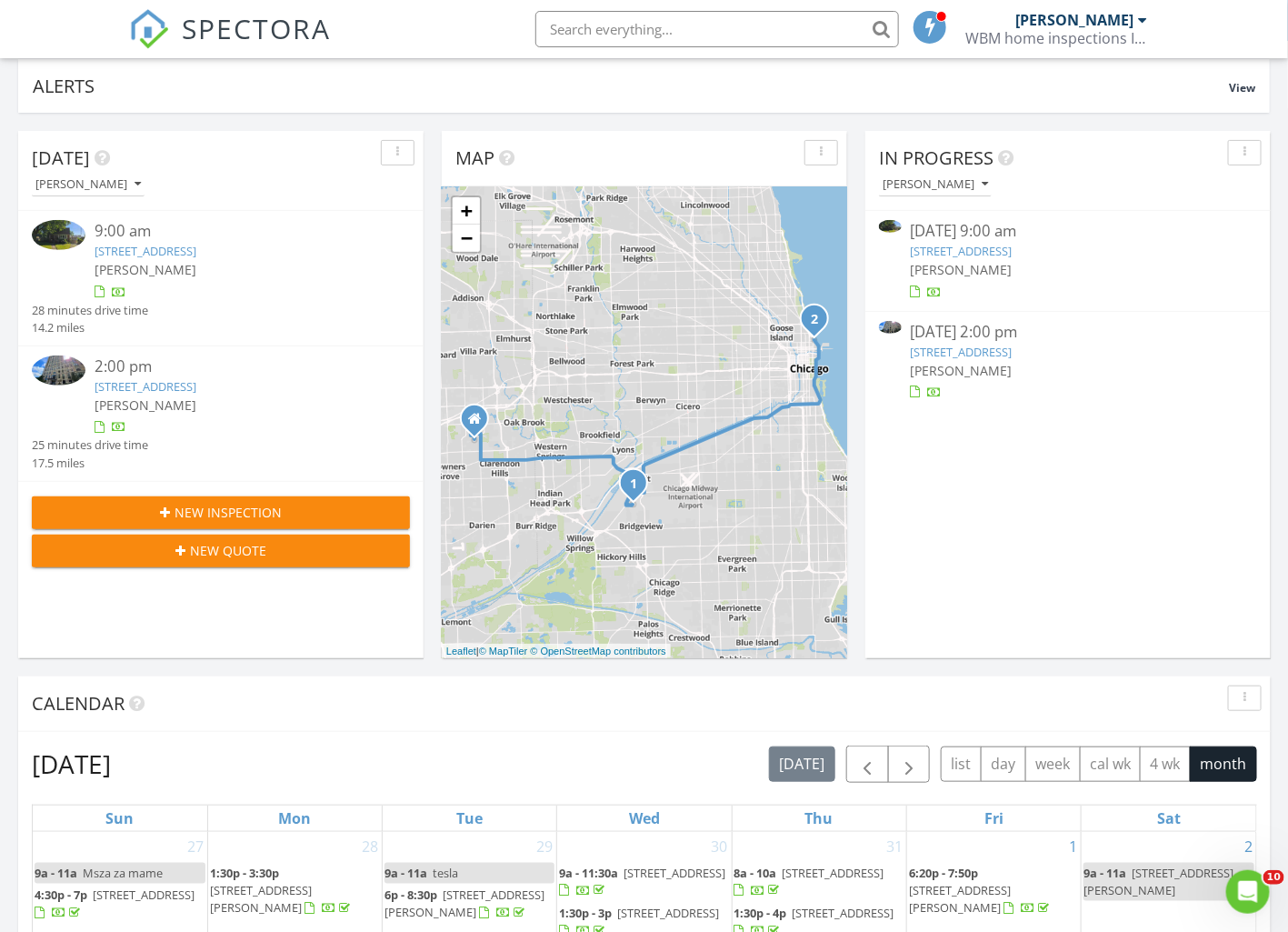
scroll to position [341, 0]
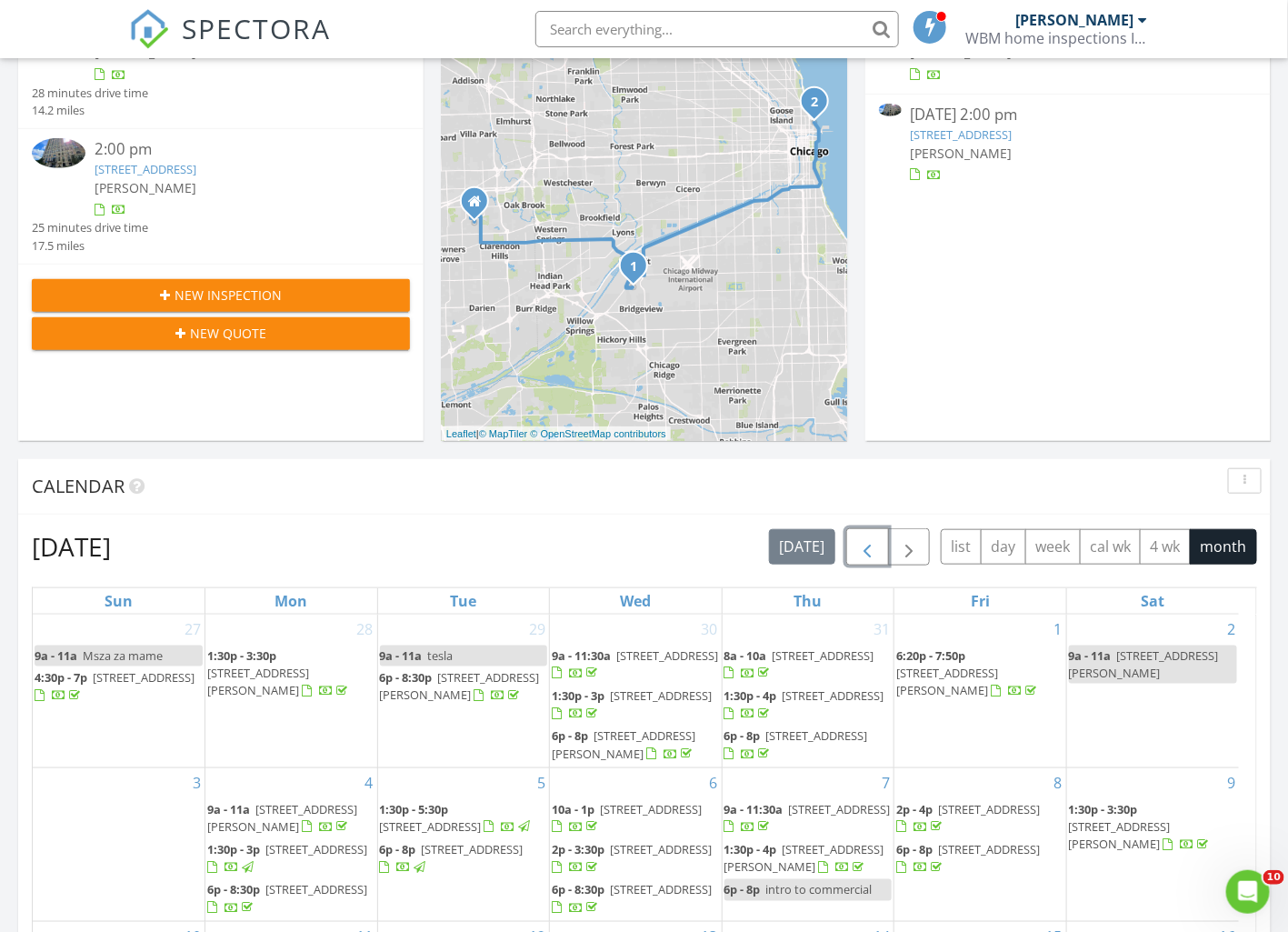
click at [866, 543] on span "button" at bounding box center [867, 547] width 21 height 21
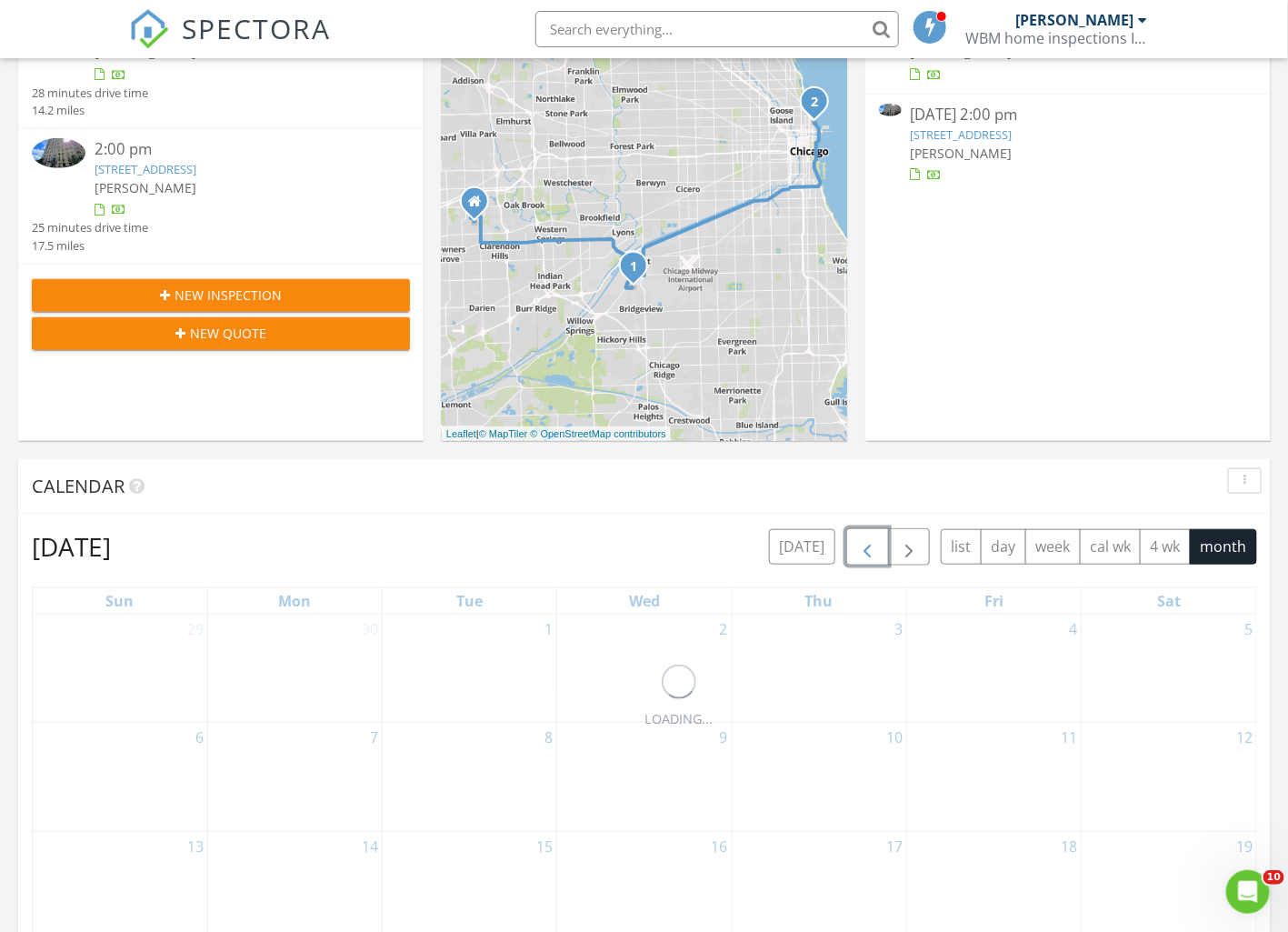
click at [866, 543] on span "button" at bounding box center [867, 547] width 21 height 21
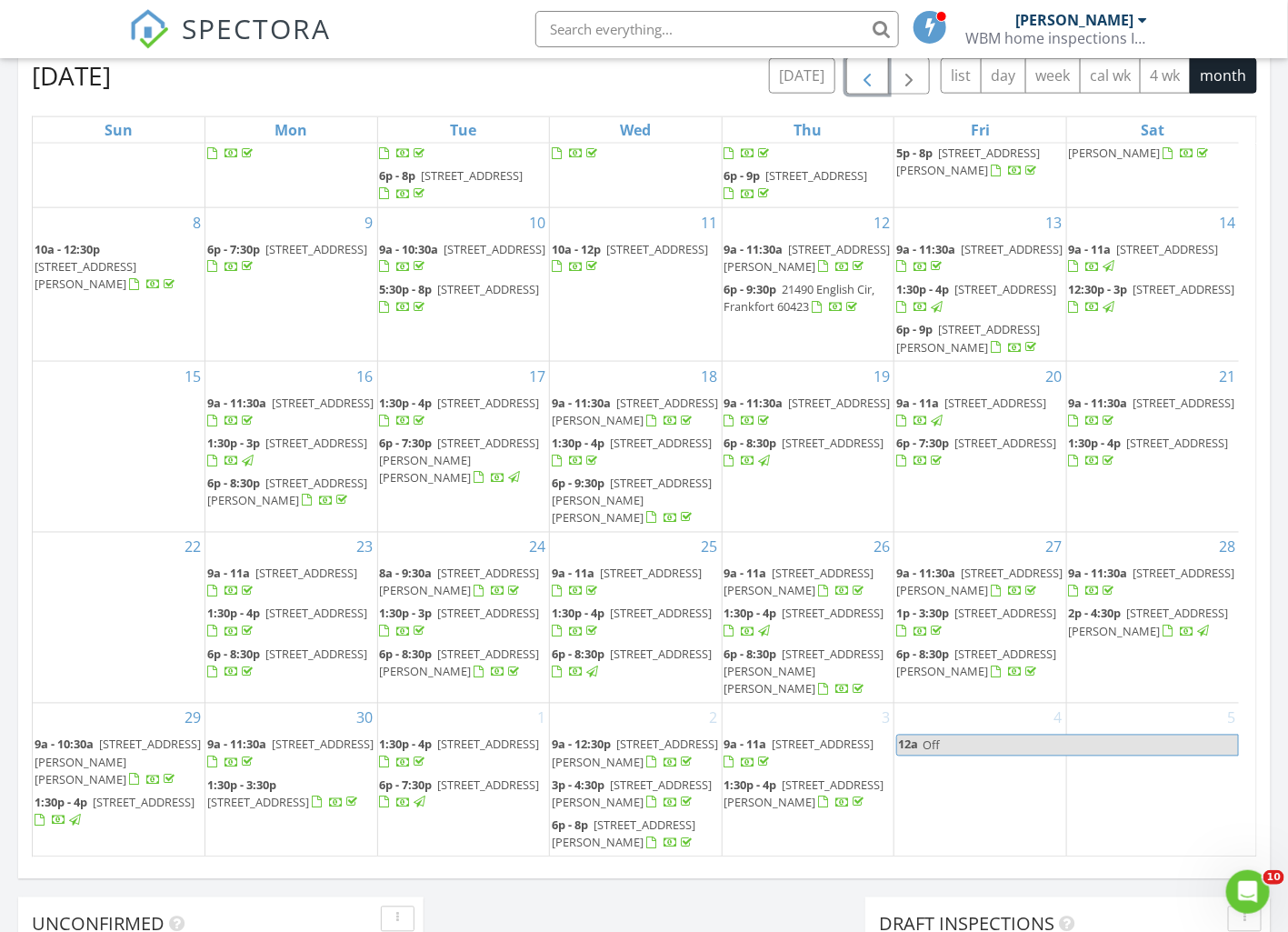
scroll to position [1022, 0]
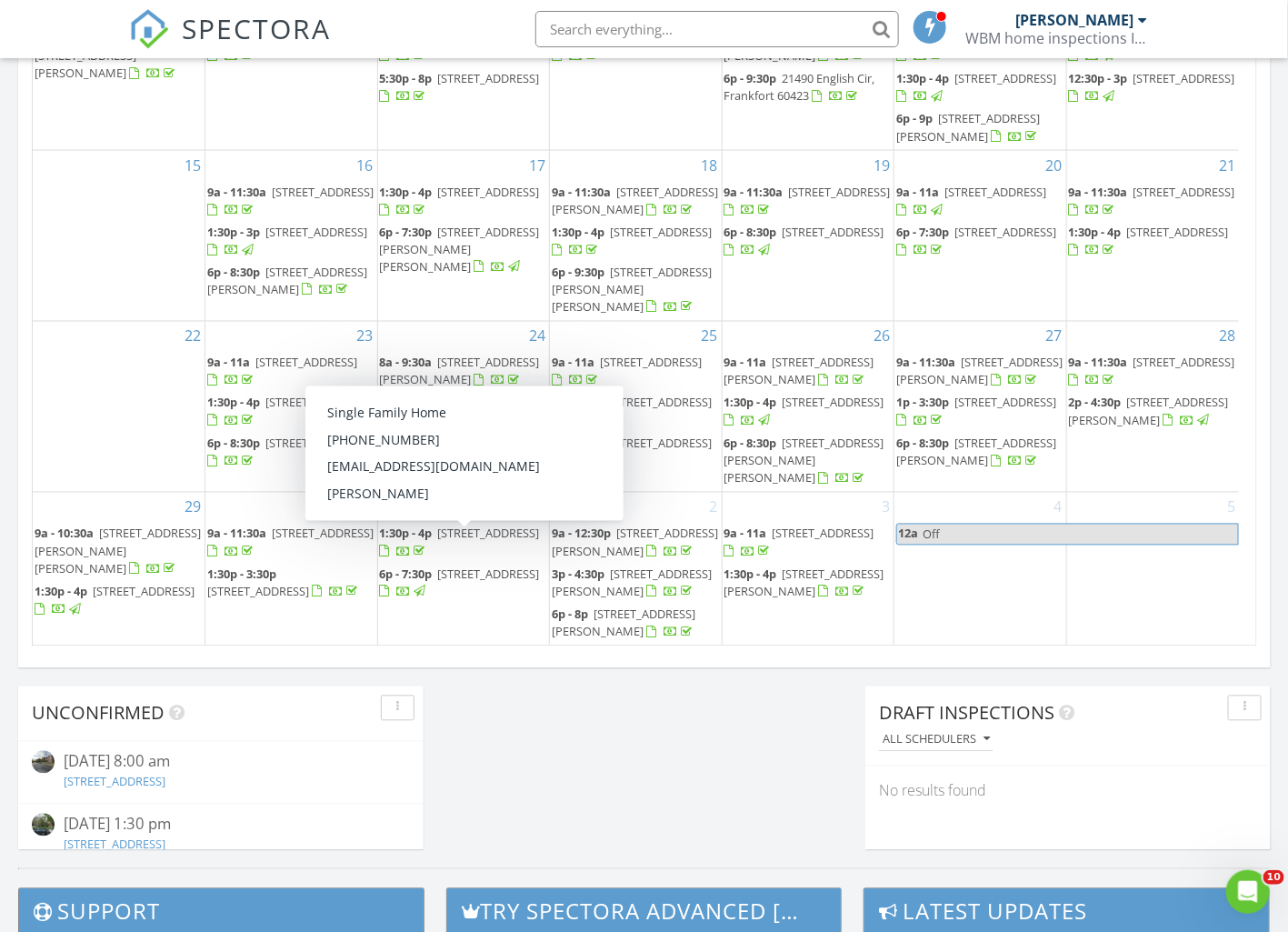
click at [437, 542] on link "1:30p - 4p 0S211 Summit Dr , Winfield 60190" at bounding box center [459, 542] width 160 height 34
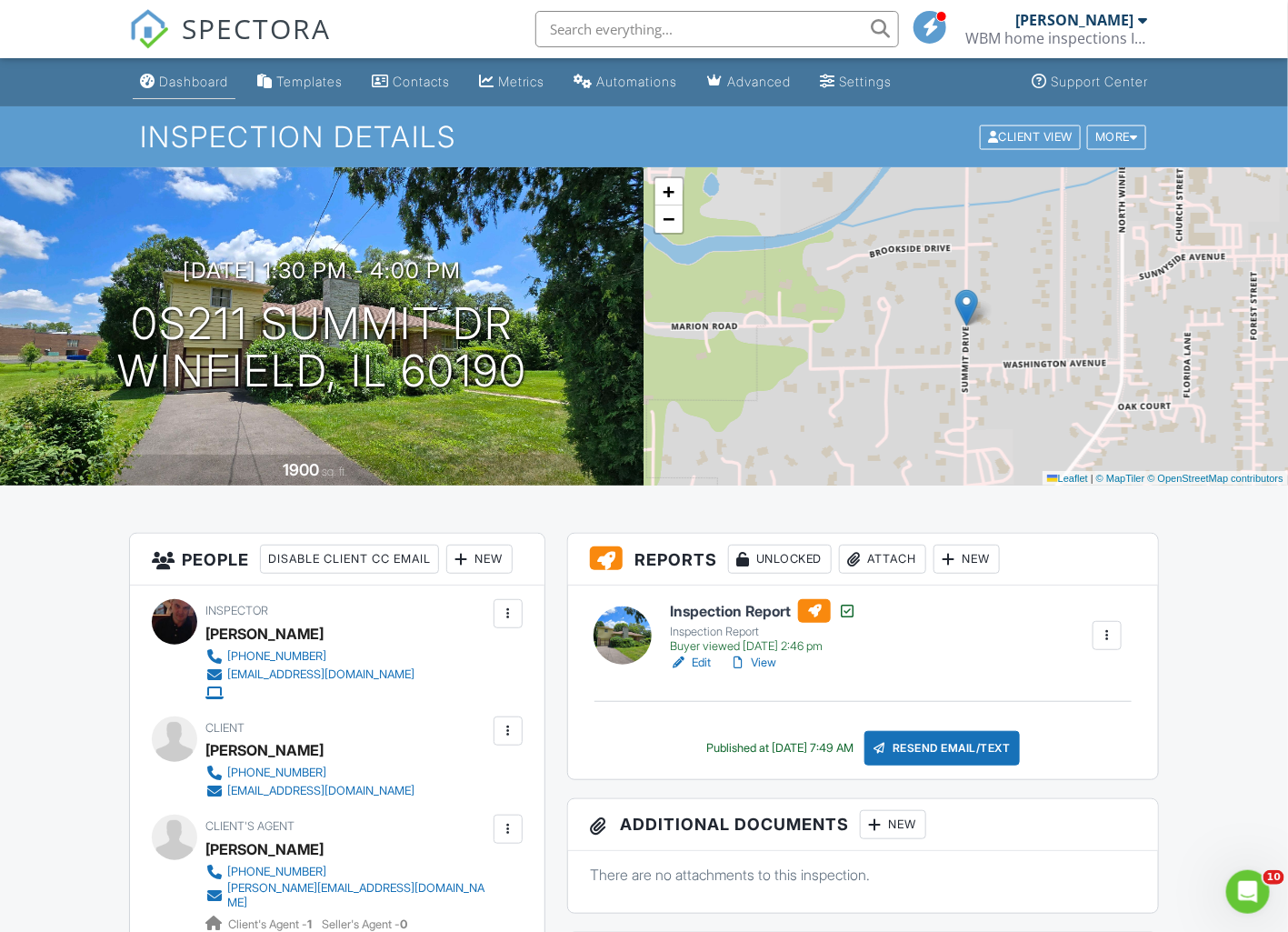
click at [193, 75] on div "Dashboard" at bounding box center [193, 82] width 69 height 16
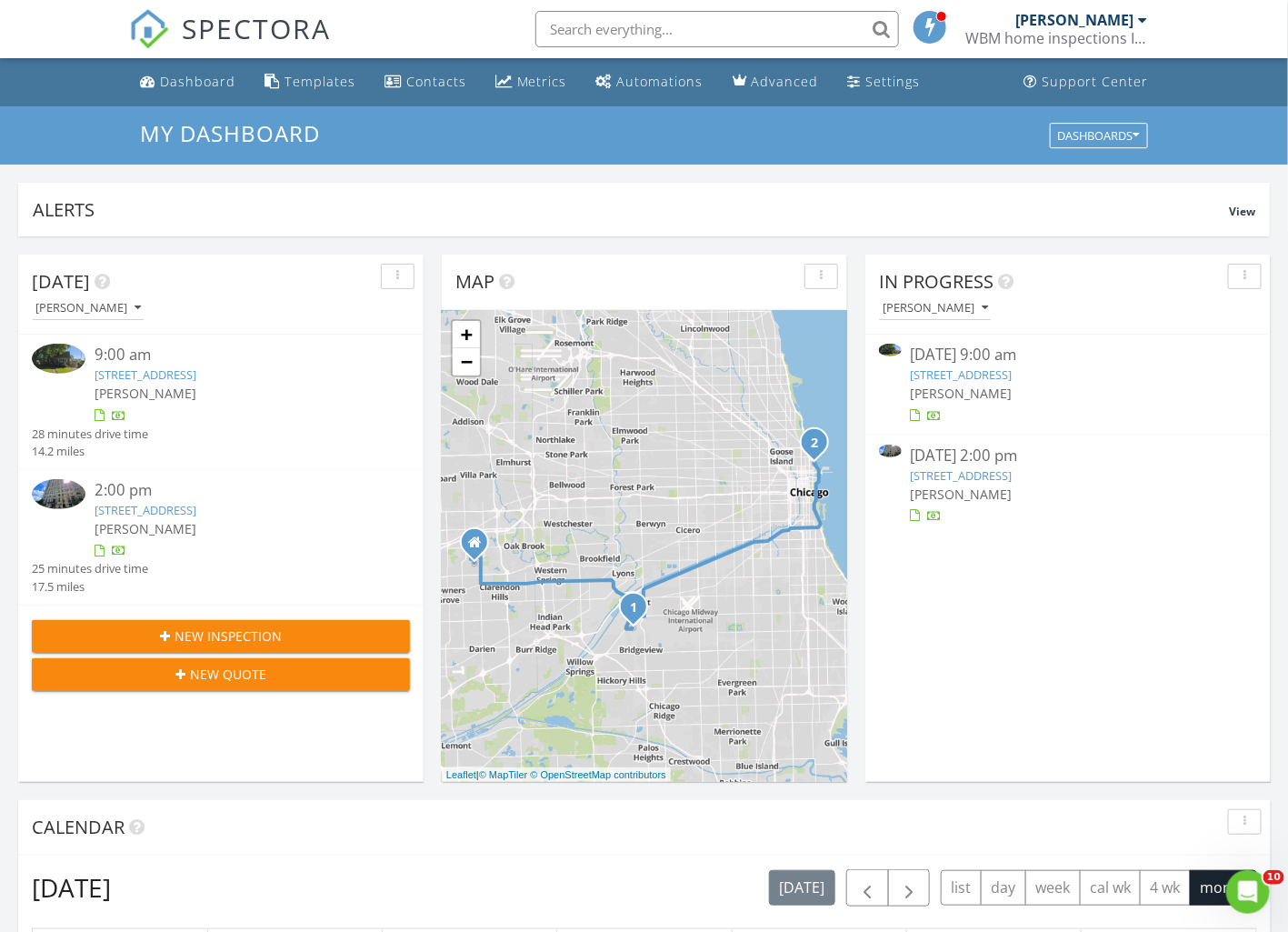
scroll to position [341, 0]
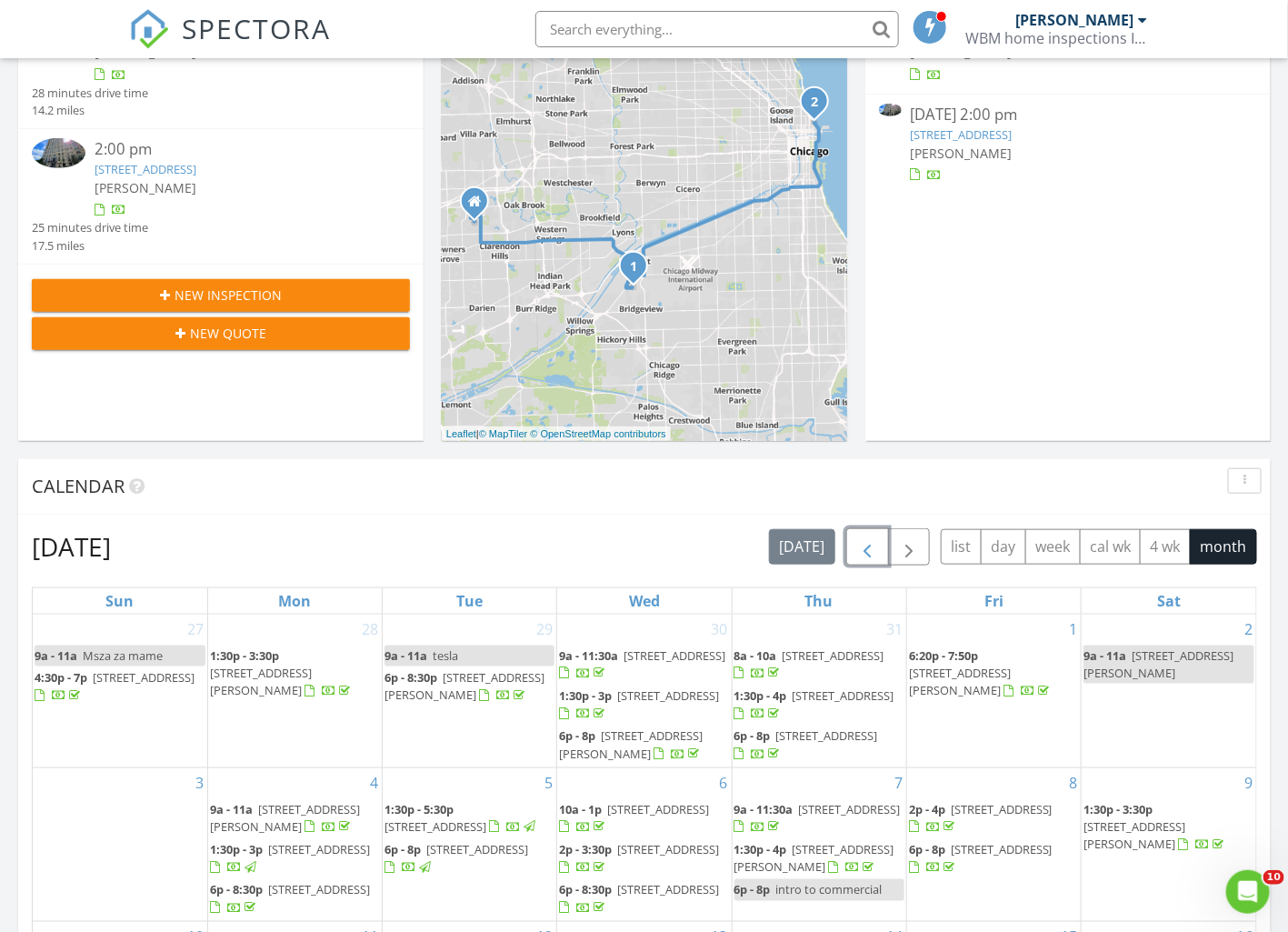
click at [870, 546] on span "button" at bounding box center [867, 547] width 21 height 21
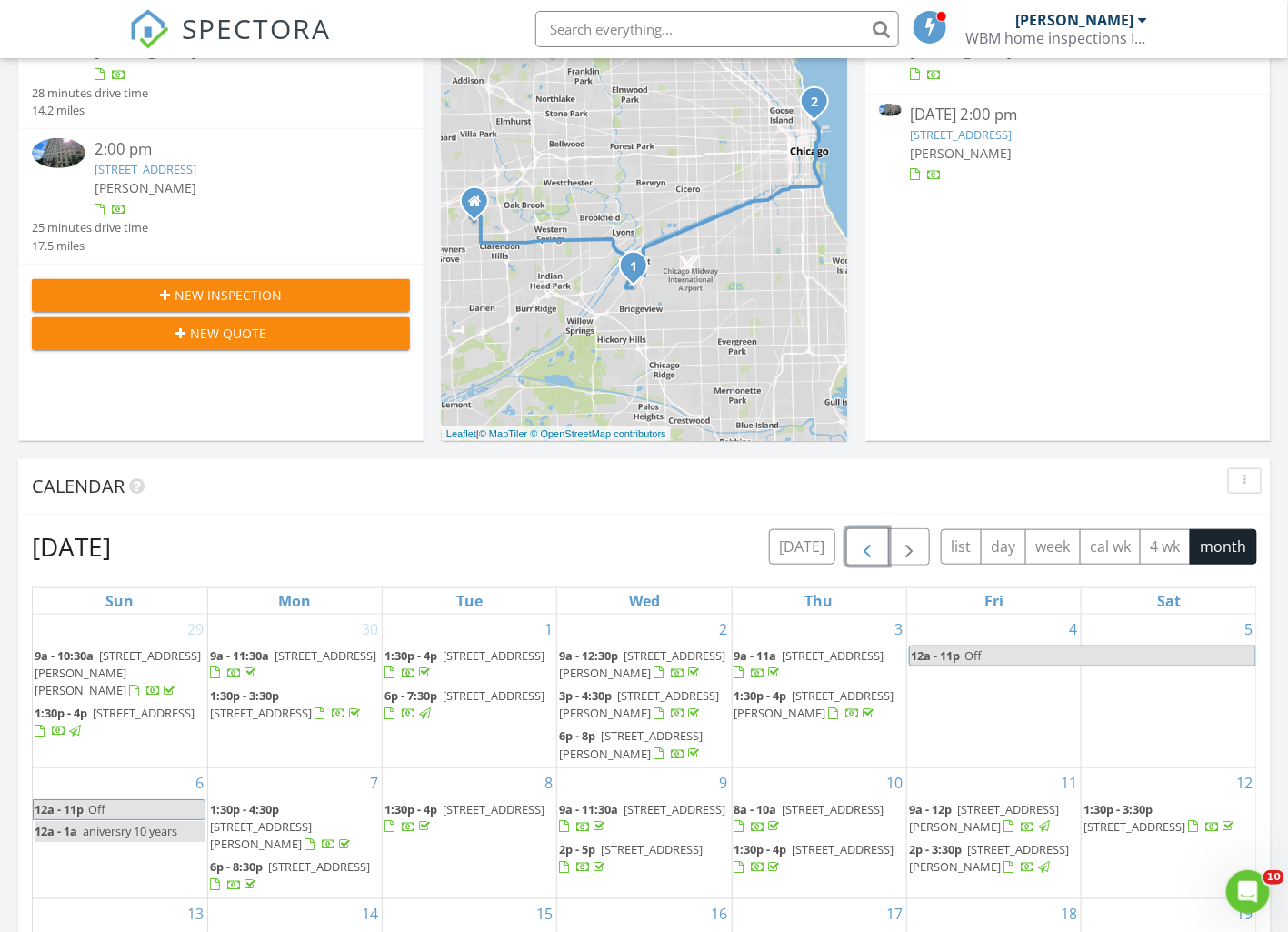
click at [869, 545] on span "button" at bounding box center [867, 547] width 21 height 21
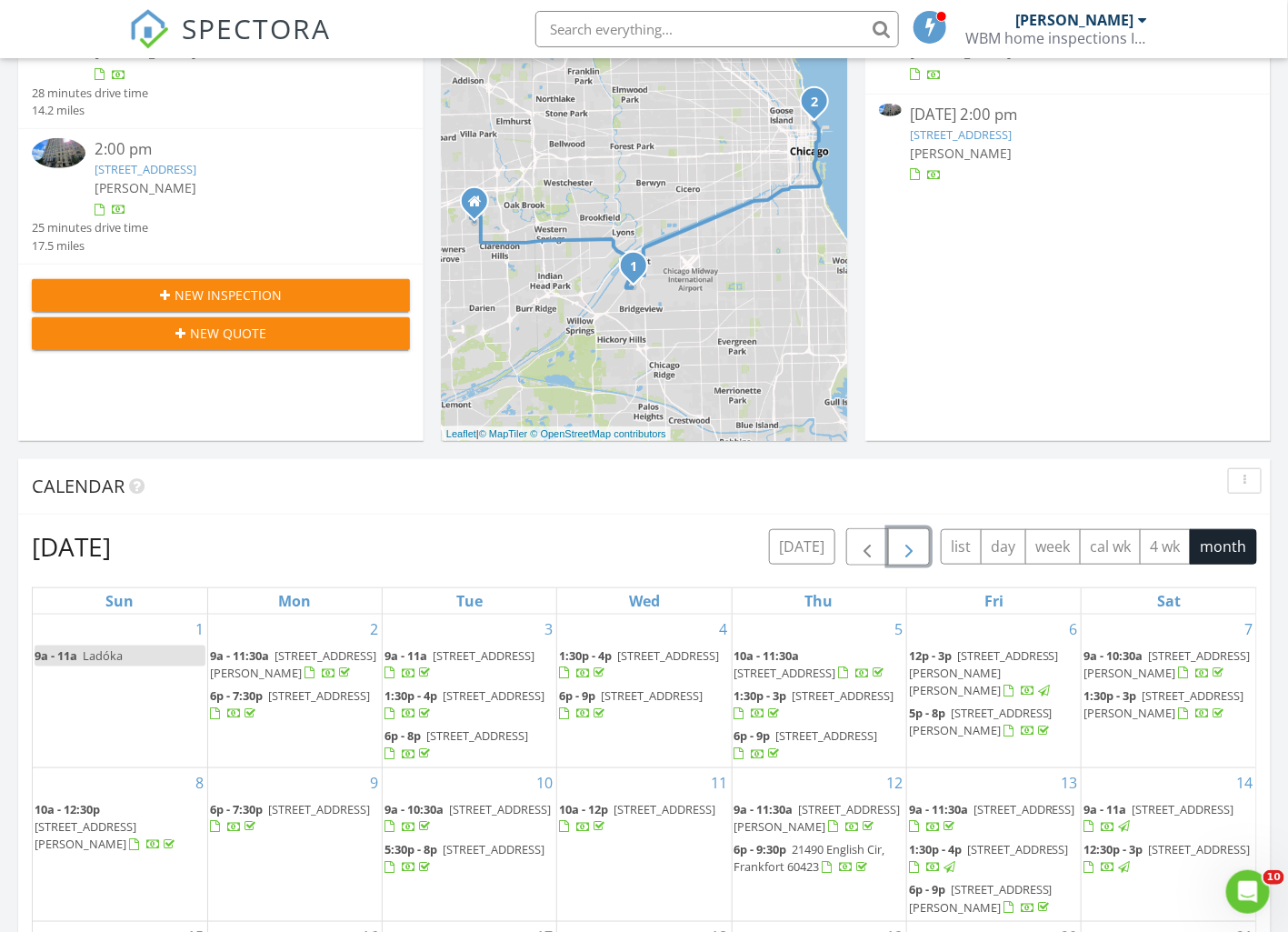
click at [918, 544] on span "button" at bounding box center [908, 547] width 21 height 21
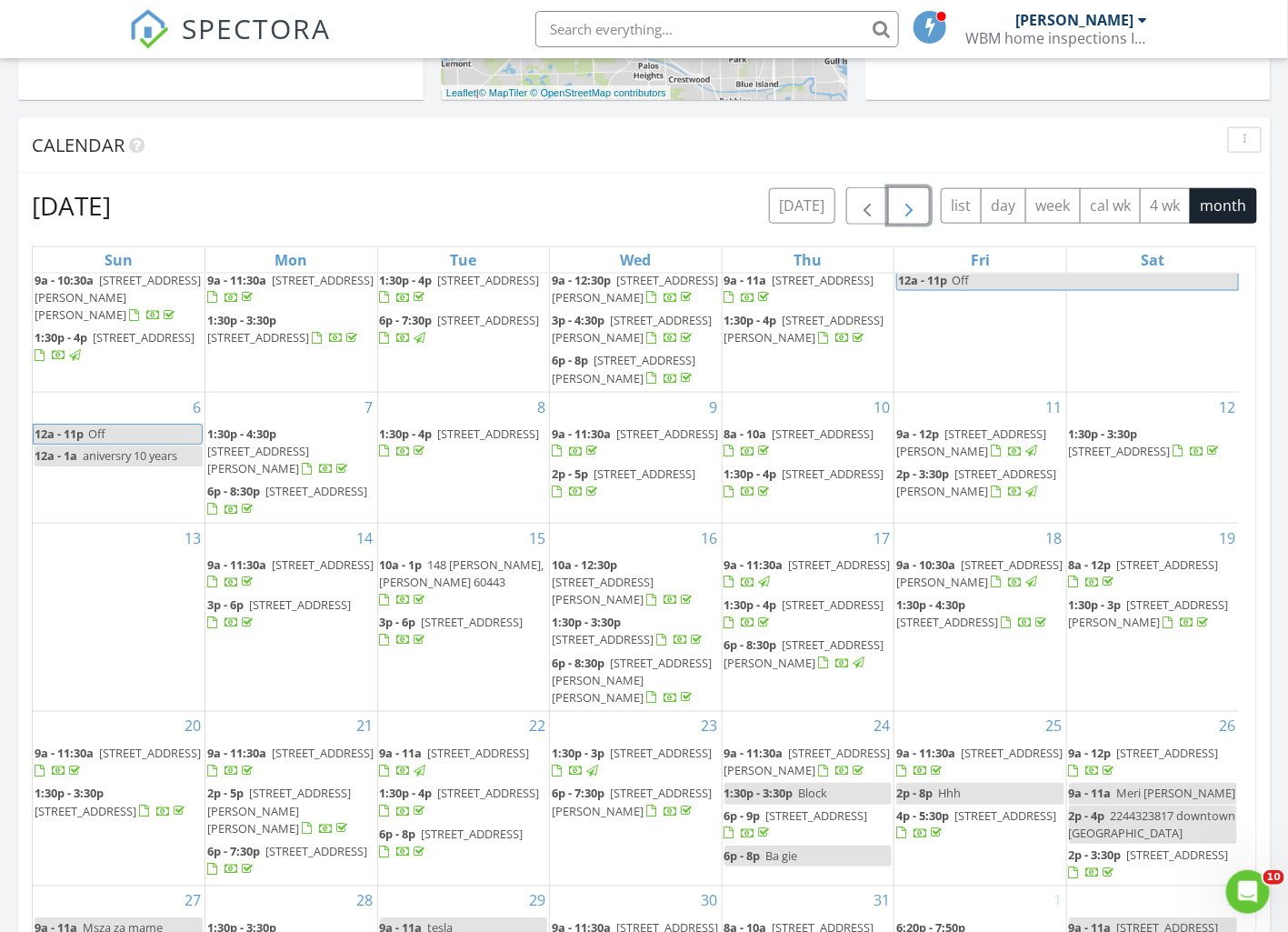
scroll to position [0, 0]
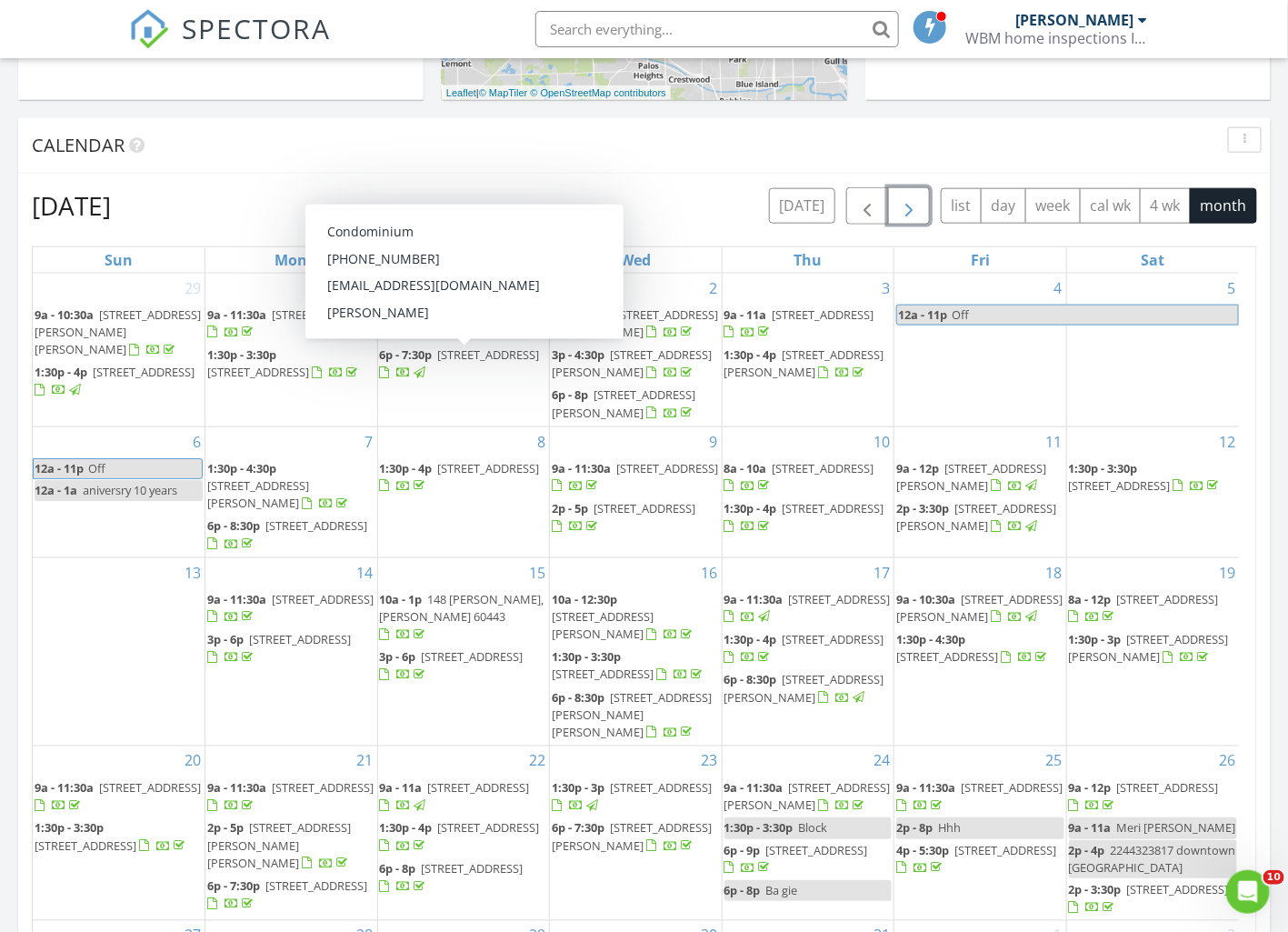
click at [438, 363] on span "[STREET_ADDRESS]" at bounding box center [488, 354] width 102 height 17
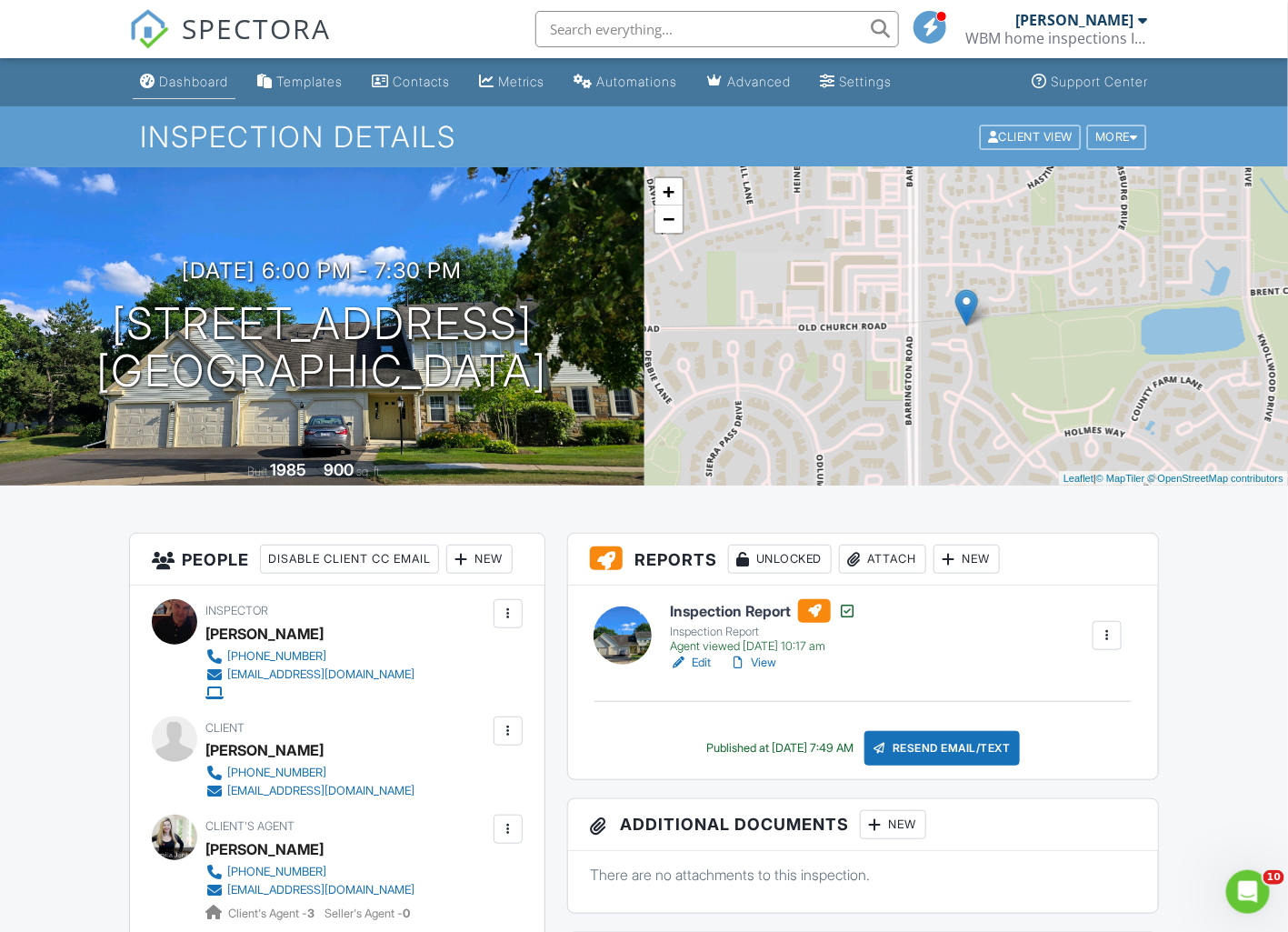
click at [188, 78] on div "Dashboard" at bounding box center [193, 82] width 69 height 16
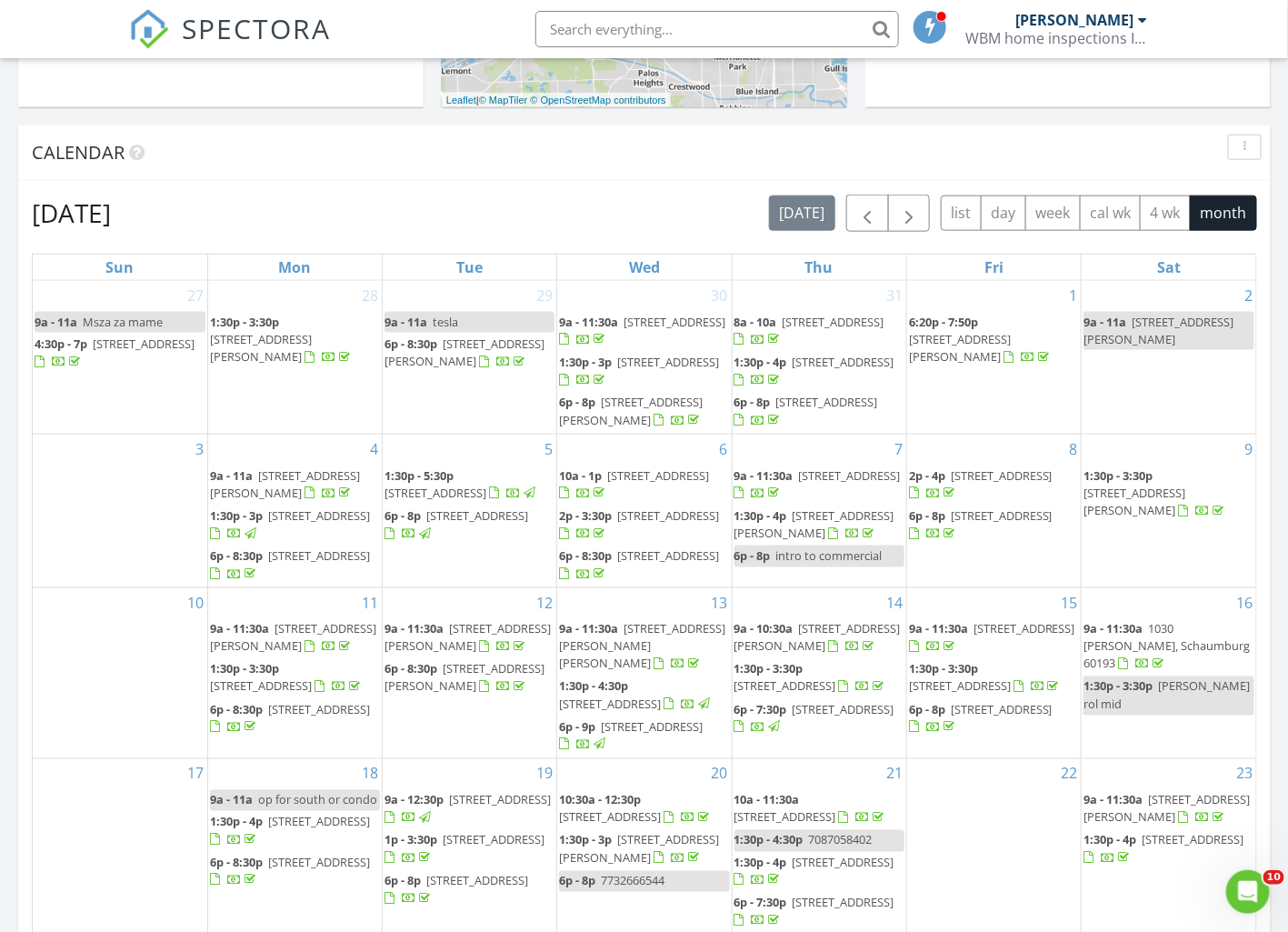
scroll to position [682, 0]
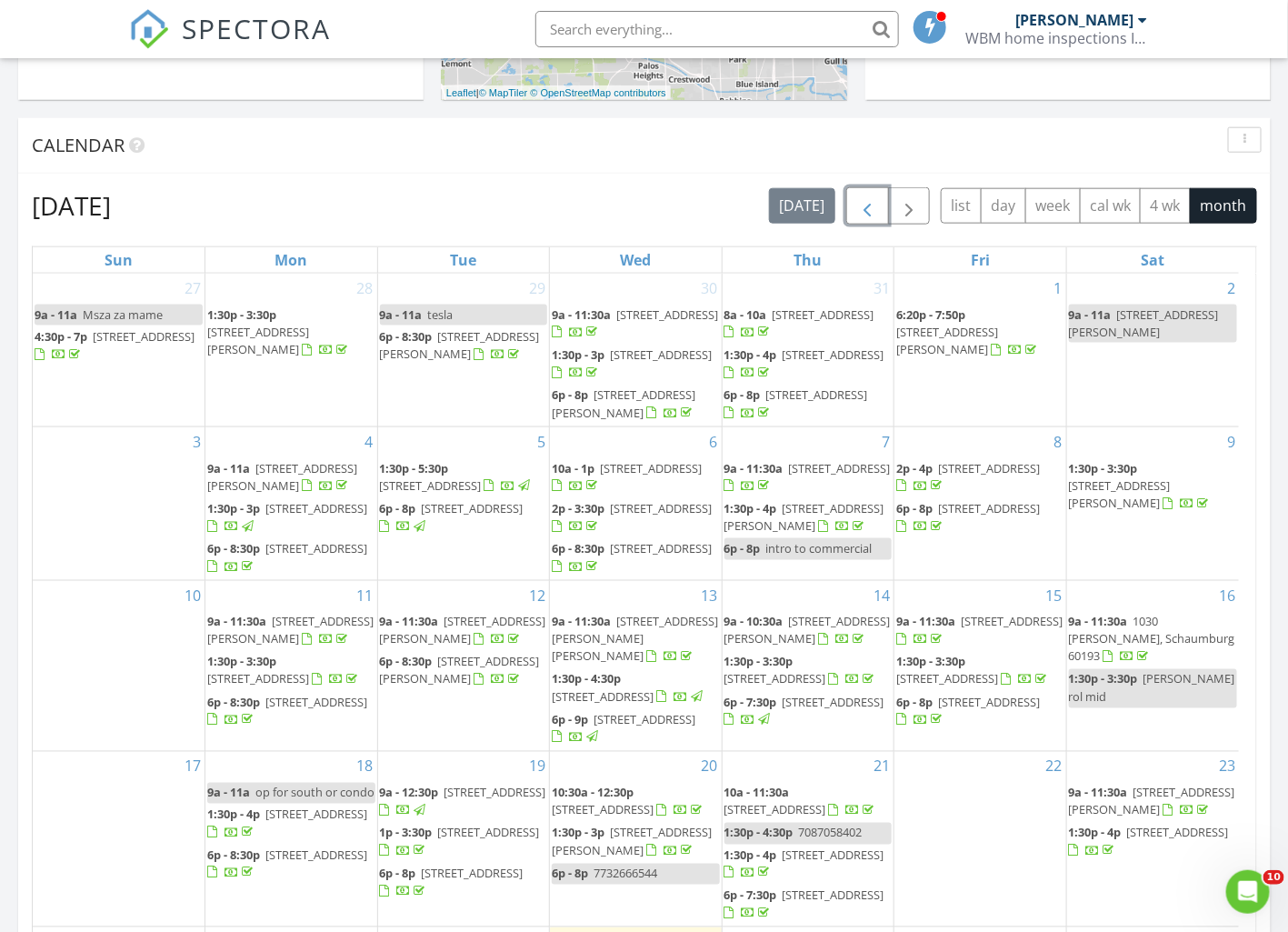
click at [867, 195] on span "button" at bounding box center [867, 206] width 21 height 21
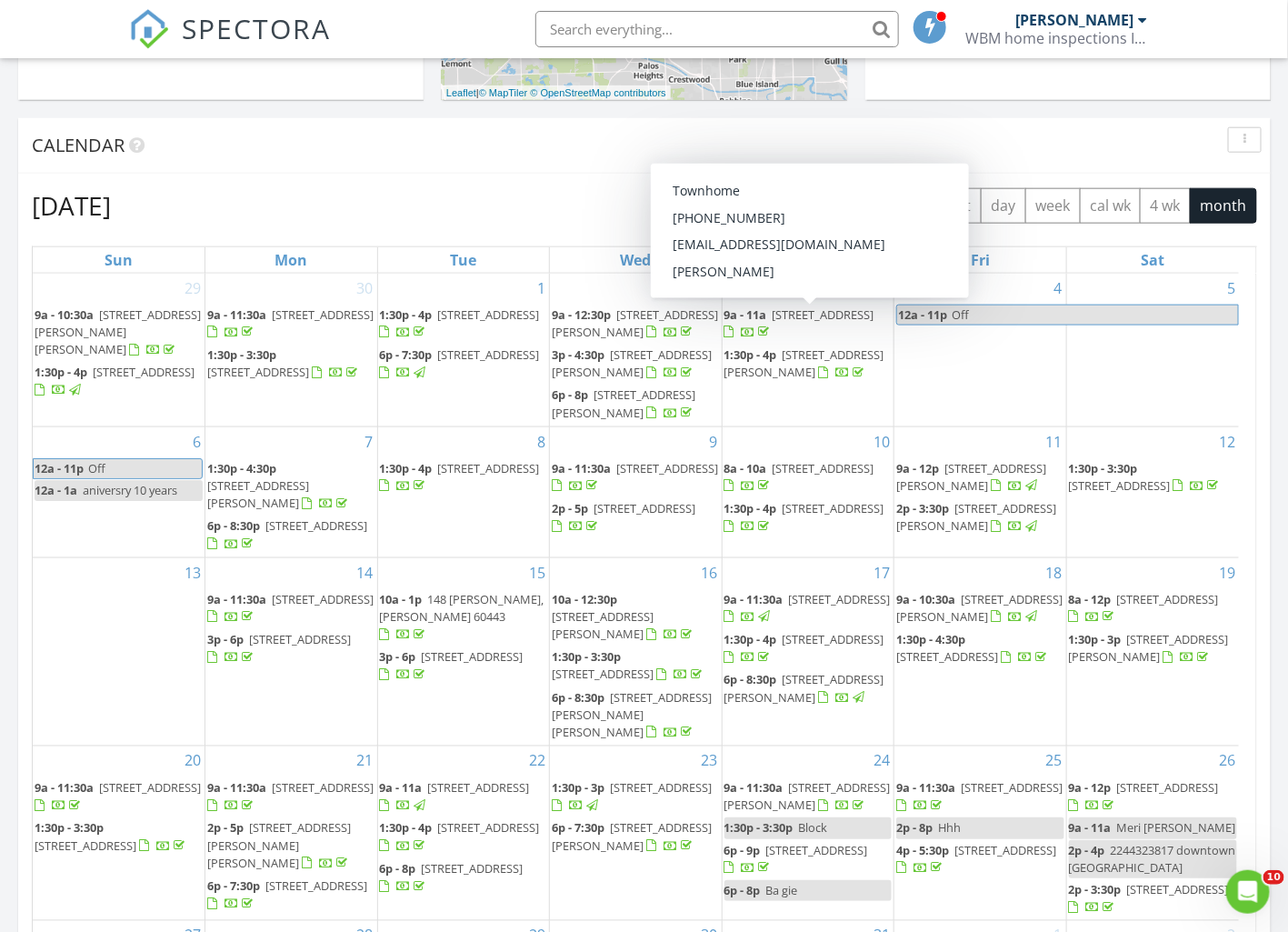
click at [859, 197] on span "button" at bounding box center [867, 206] width 21 height 21
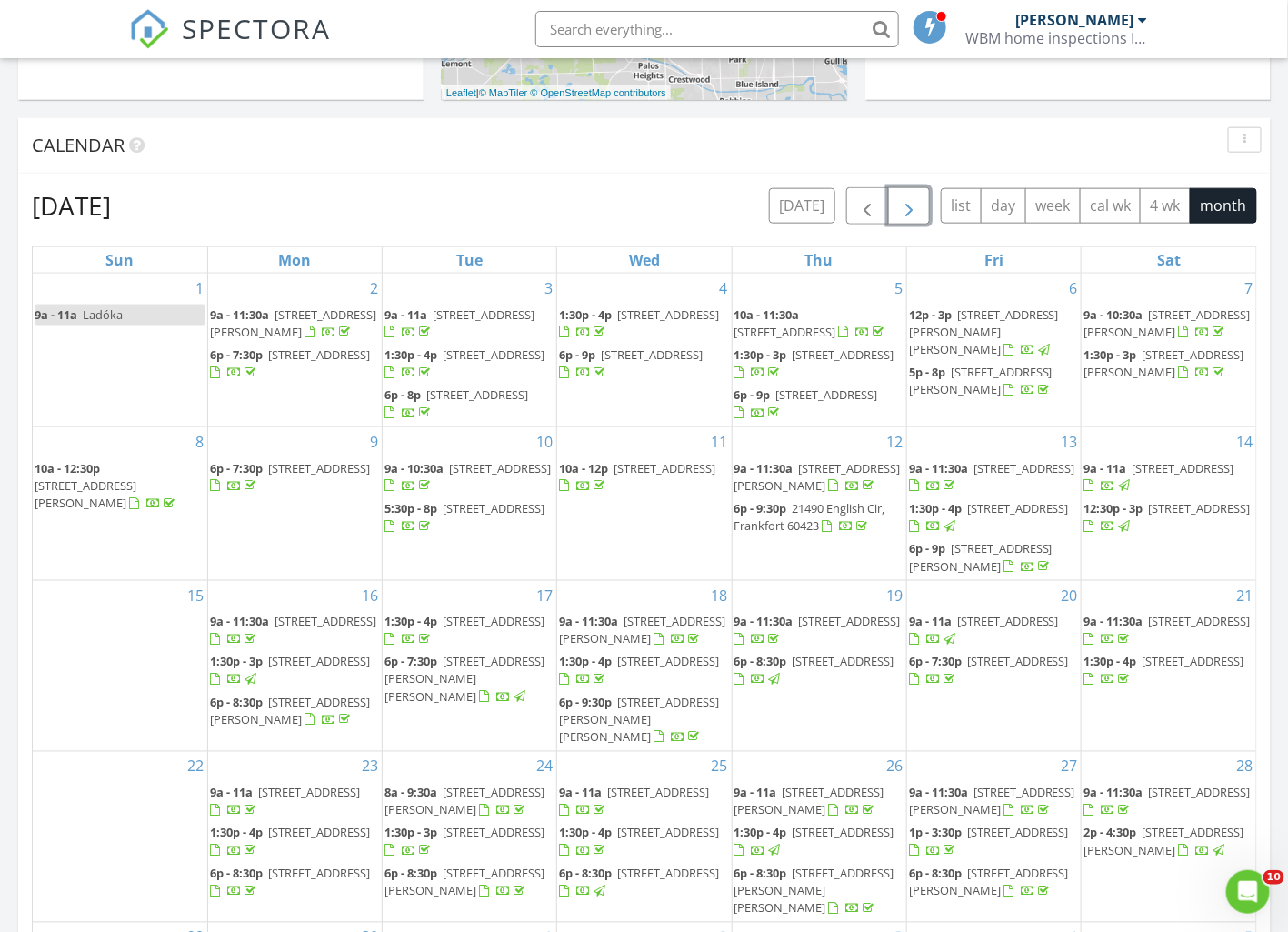
click at [909, 193] on button "button" at bounding box center [909, 206] width 43 height 37
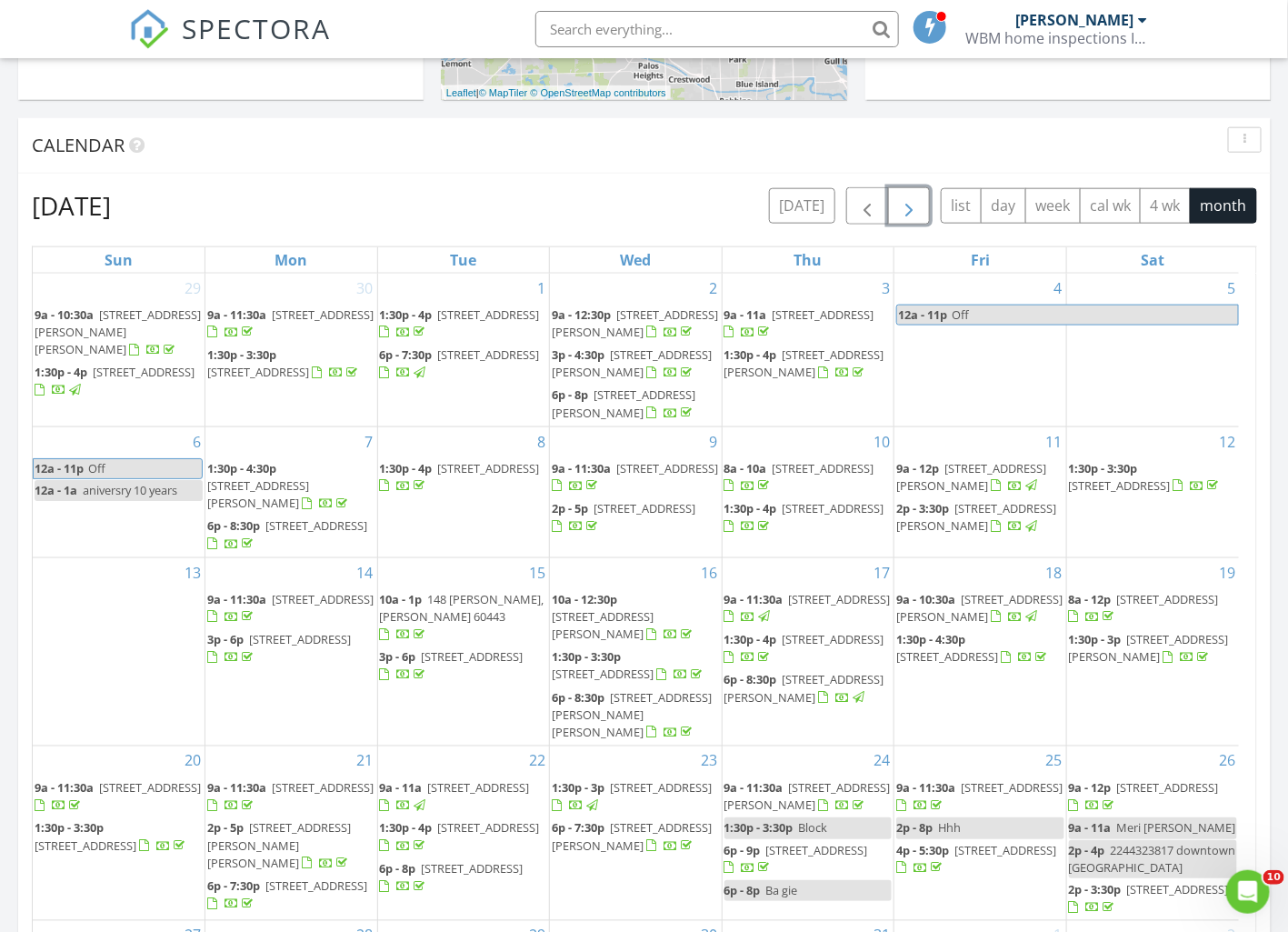
click at [602, 318] on span "9a - 12:30p" at bounding box center [580, 315] width 59 height 17
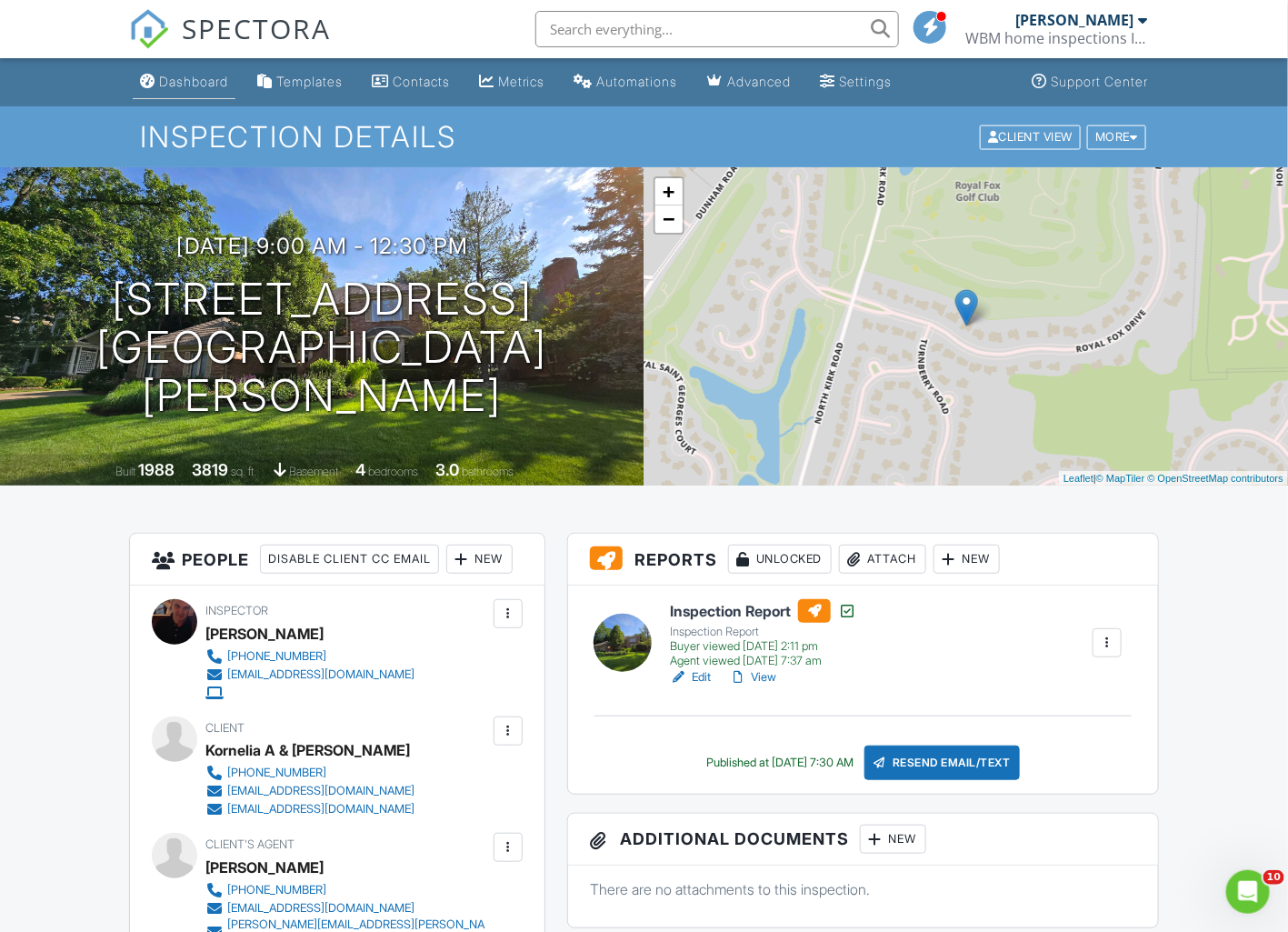
click at [187, 79] on div "Dashboard" at bounding box center [193, 82] width 69 height 16
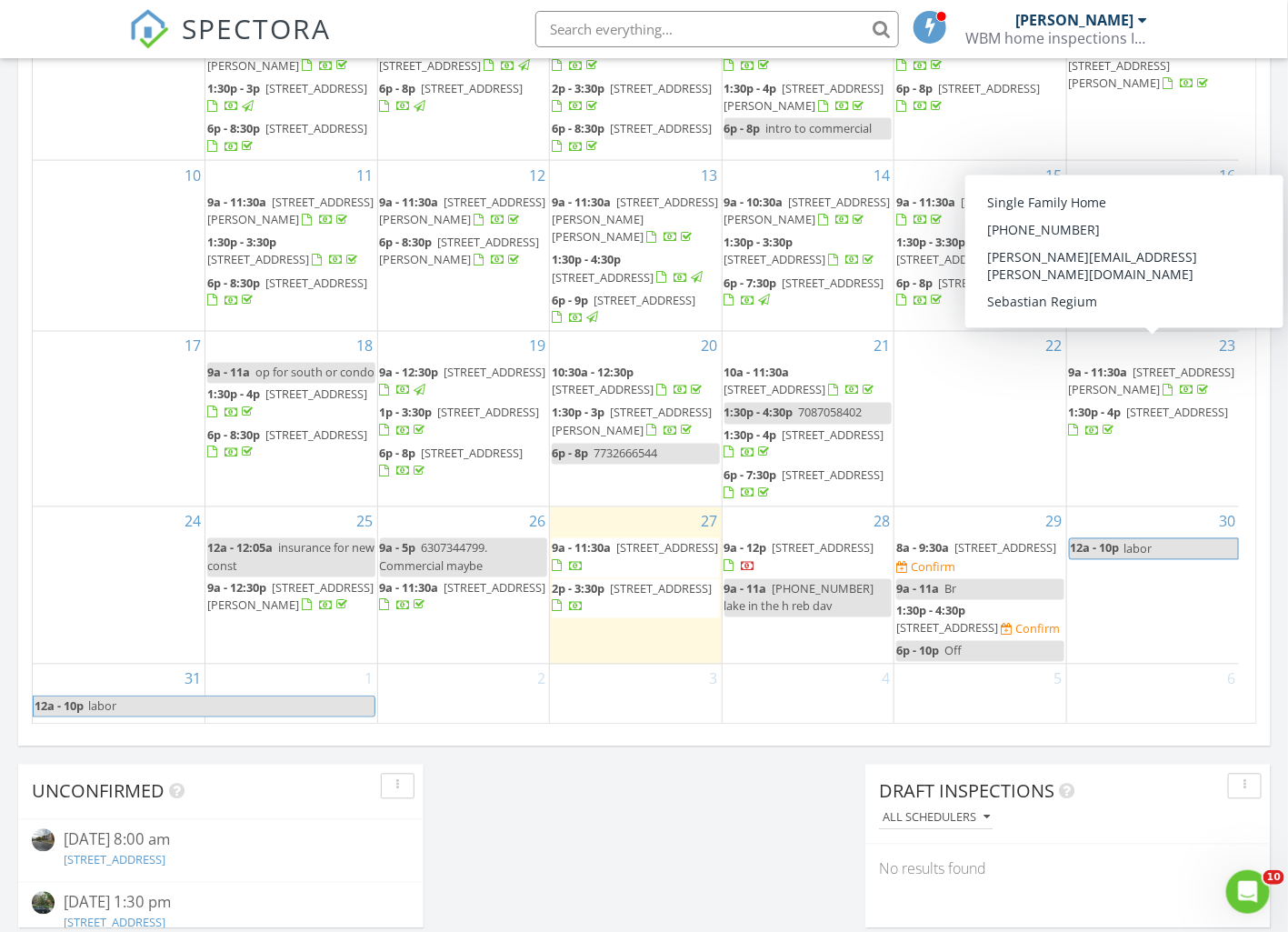
scroll to position [908, 0]
